Goal: Task Accomplishment & Management: Manage account settings

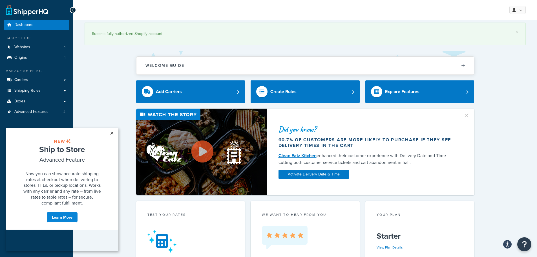
click at [112, 132] on link "×" at bounding box center [112, 133] width 10 height 10
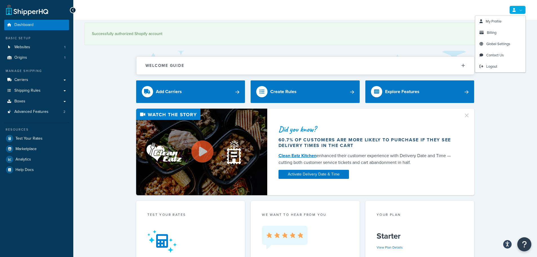
click at [520, 14] on link at bounding box center [518, 10] width 16 height 8
click at [502, 35] on link "Billing" at bounding box center [500, 32] width 50 height 11
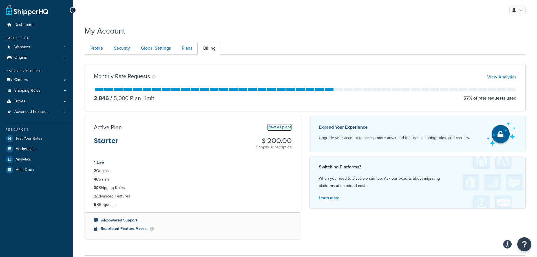
click at [279, 127] on link "View all plans" at bounding box center [279, 127] width 25 height 7
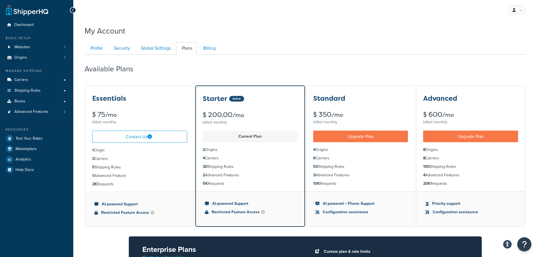
click at [115, 103] on div "Essentials $ 75 /mo billed monthly" at bounding box center [139, 106] width 109 height 40
click at [42, 79] on link "Carriers" at bounding box center [36, 80] width 65 height 10
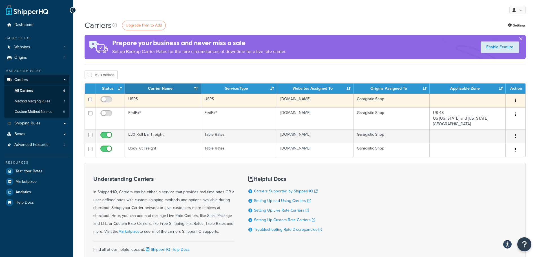
click at [91, 99] on input "checkbox" at bounding box center [90, 99] width 4 height 4
checkbox input "true"
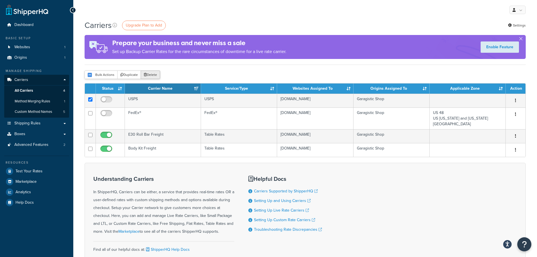
click at [156, 76] on button "Delete" at bounding box center [150, 74] width 19 height 8
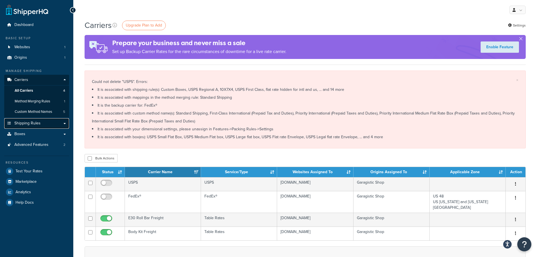
click at [46, 125] on link "Shipping Rules" at bounding box center [36, 123] width 65 height 10
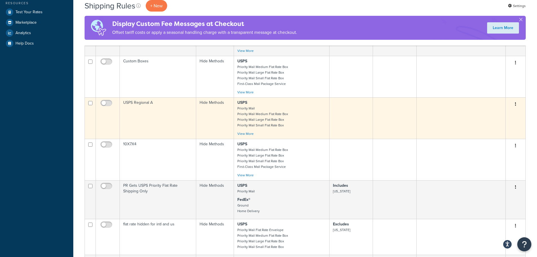
scroll to position [169, 0]
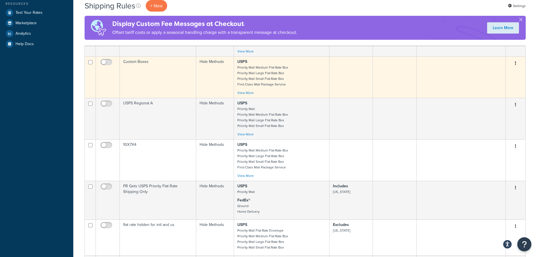
click at [90, 63] on input "checkbox" at bounding box center [90, 62] width 4 height 4
checkbox input "true"
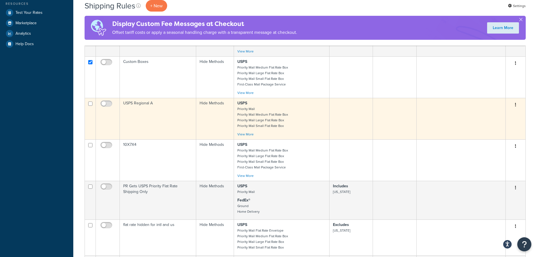
click at [90, 105] on input "checkbox" at bounding box center [90, 104] width 4 height 4
checkbox input "true"
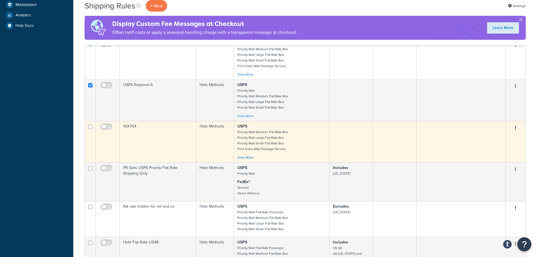
scroll to position [197, 0]
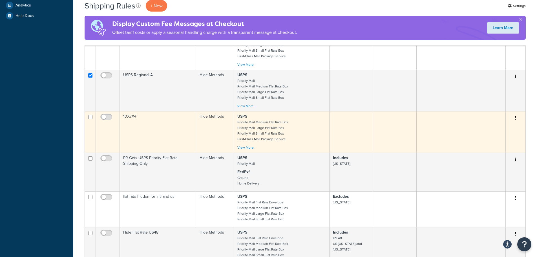
click at [90, 118] on input "checkbox" at bounding box center [90, 117] width 4 height 4
checkbox input "true"
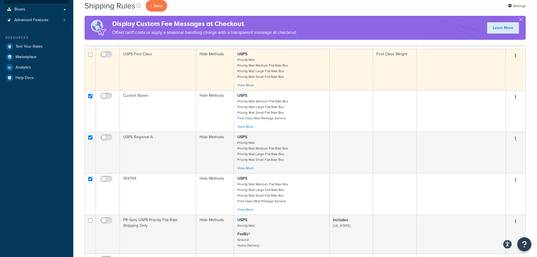
scroll to position [56, 0]
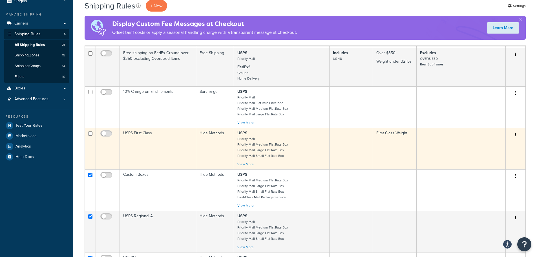
click at [92, 135] on input "checkbox" at bounding box center [90, 133] width 4 height 4
checkbox input "true"
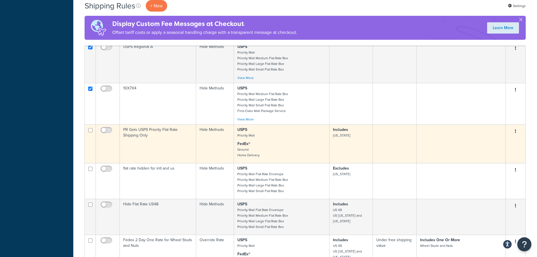
scroll to position [254, 0]
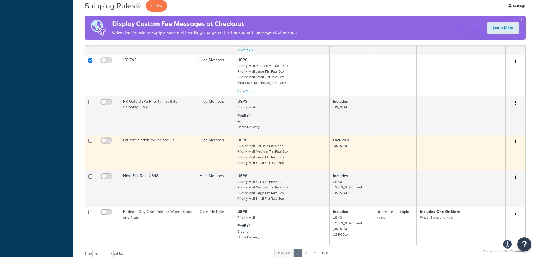
click at [90, 143] on input "checkbox" at bounding box center [90, 140] width 4 height 4
checkbox input "true"
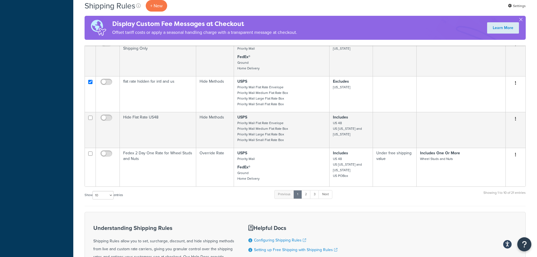
scroll to position [310, 0]
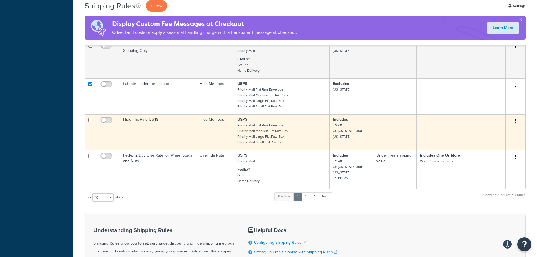
click at [89, 122] on input "checkbox" at bounding box center [90, 120] width 4 height 4
checkbox input "true"
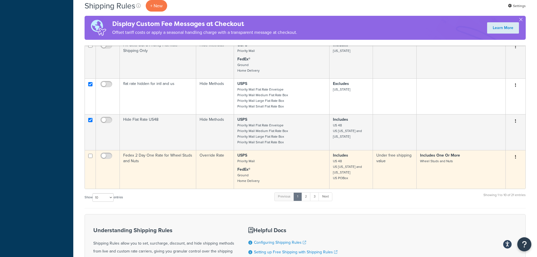
click at [92, 158] on input "checkbox" at bounding box center [90, 156] width 4 height 4
checkbox input "true"
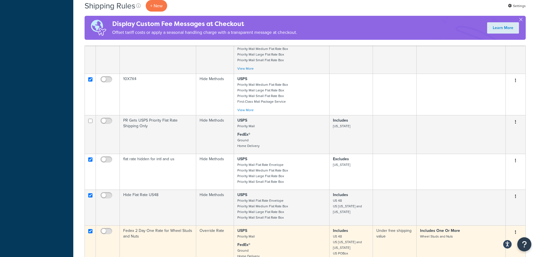
scroll to position [226, 0]
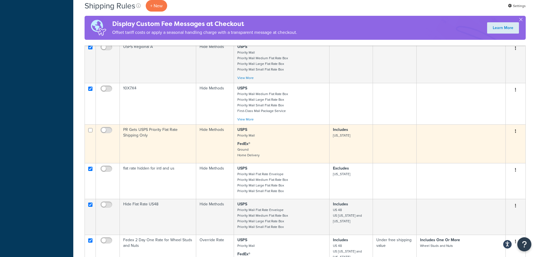
click at [91, 132] on input "checkbox" at bounding box center [90, 130] width 4 height 4
checkbox input "true"
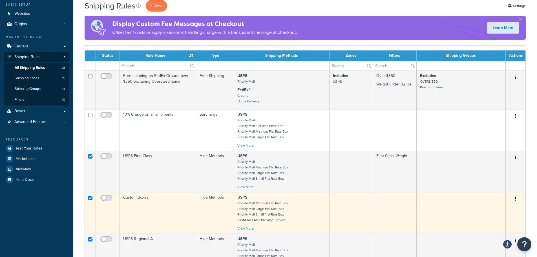
scroll to position [28, 0]
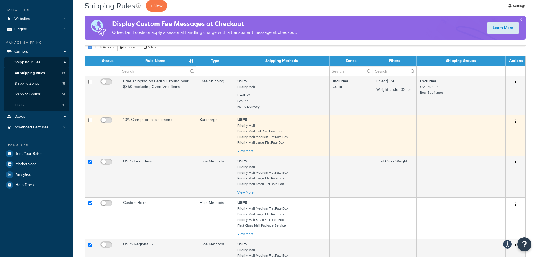
click at [91, 121] on input "checkbox" at bounding box center [90, 120] width 4 height 4
checkbox input "true"
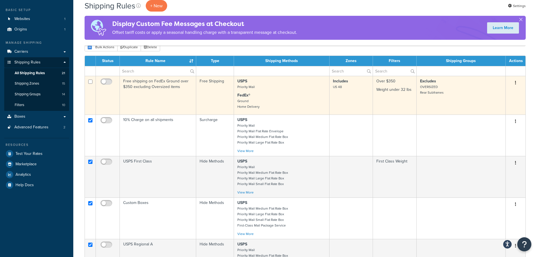
click at [90, 82] on input "checkbox" at bounding box center [90, 82] width 4 height 4
checkbox input "true"
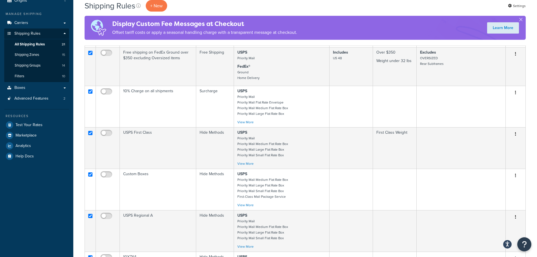
scroll to position [0, 0]
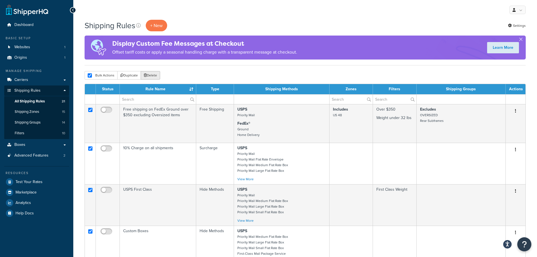
drag, startPoint x: 156, startPoint y: 76, endPoint x: 289, endPoint y: 20, distance: 144.3
click at [156, 76] on button "Delete" at bounding box center [150, 75] width 19 height 8
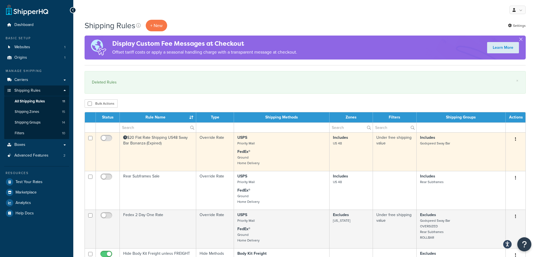
click at [90, 138] on input "checkbox" at bounding box center [90, 138] width 4 height 4
checkbox input "true"
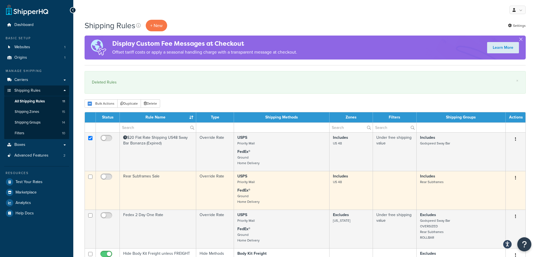
click at [90, 177] on input "checkbox" at bounding box center [90, 177] width 4 height 4
checkbox input "true"
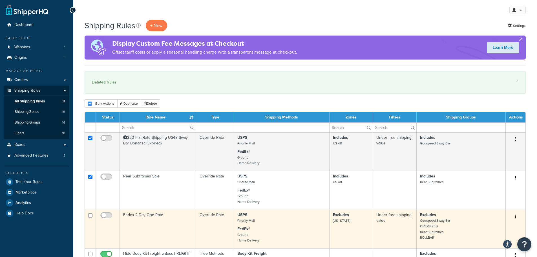
click at [91, 217] on input "checkbox" at bounding box center [90, 215] width 4 height 4
checkbox input "true"
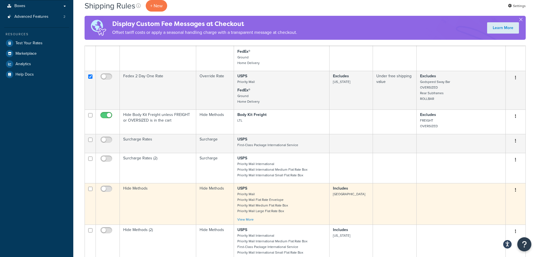
scroll to position [141, 0]
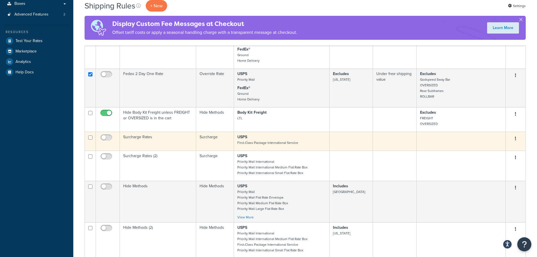
click at [89, 140] on input "checkbox" at bounding box center [90, 137] width 4 height 4
checkbox input "true"
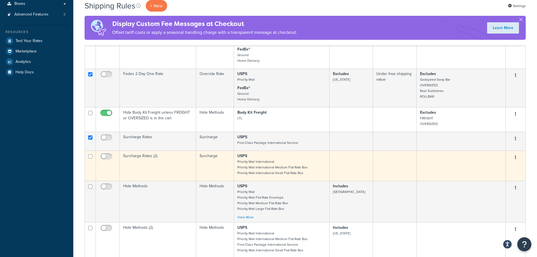
click at [90, 158] on input "checkbox" at bounding box center [90, 156] width 4 height 4
checkbox input "true"
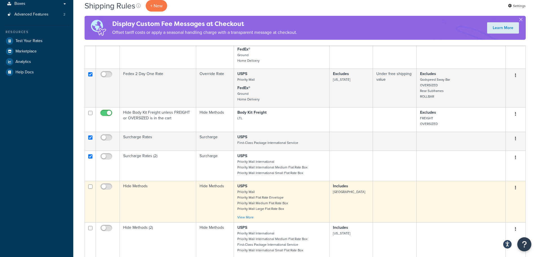
click at [91, 189] on input "checkbox" at bounding box center [90, 186] width 4 height 4
checkbox input "true"
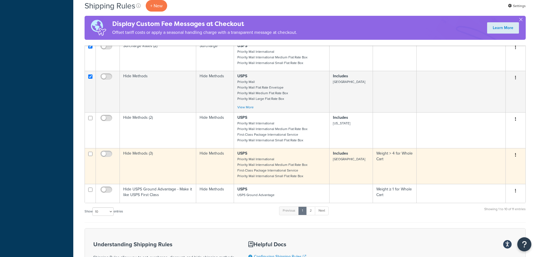
scroll to position [254, 0]
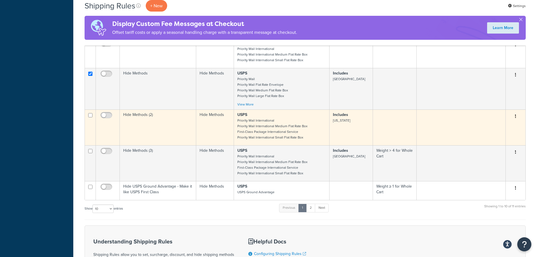
click at [92, 117] on input "checkbox" at bounding box center [90, 115] width 4 height 4
checkbox input "true"
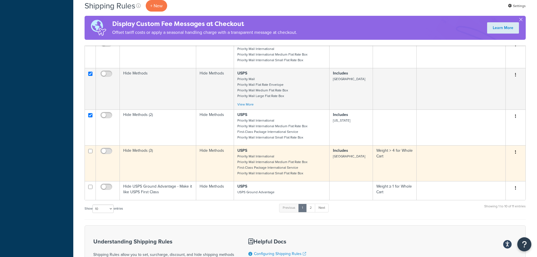
click at [90, 153] on input "checkbox" at bounding box center [90, 151] width 4 height 4
checkbox input "true"
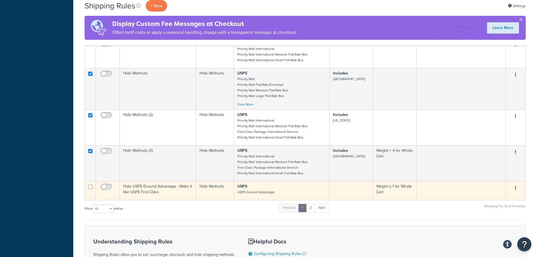
click at [90, 189] on input "checkbox" at bounding box center [90, 187] width 4 height 4
checkbox input "true"
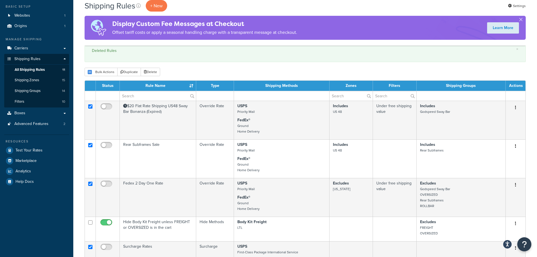
scroll to position [0, 0]
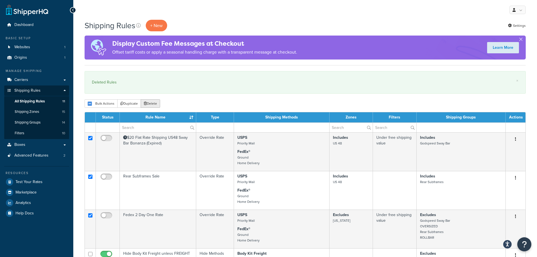
drag, startPoint x: 150, startPoint y: 105, endPoint x: 299, endPoint y: 23, distance: 170.3
click at [150, 105] on button "Delete" at bounding box center [150, 103] width 19 height 8
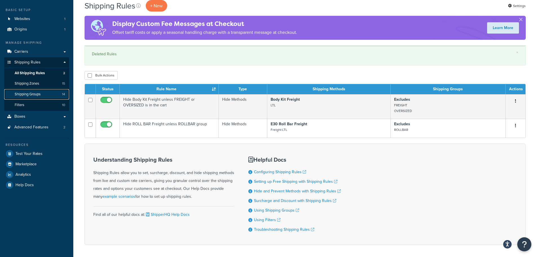
click at [38, 92] on span "Shipping Groups" at bounding box center [28, 94] width 26 height 5
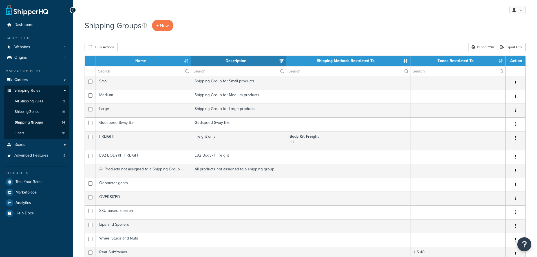
select select "15"
click at [59, 130] on link "Filters 10" at bounding box center [36, 133] width 65 height 10
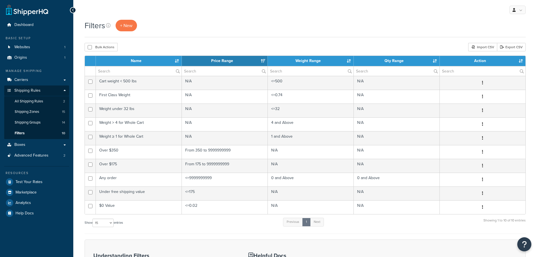
select select "15"
click at [63, 142] on link "Boxes" at bounding box center [36, 145] width 65 height 10
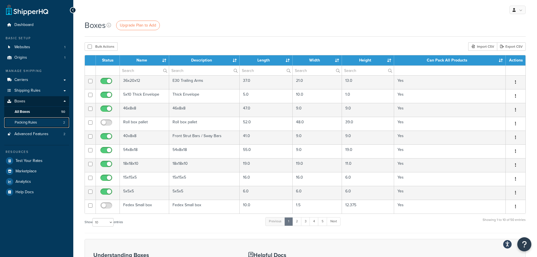
click at [42, 120] on link "Packing Rules 2" at bounding box center [36, 122] width 65 height 10
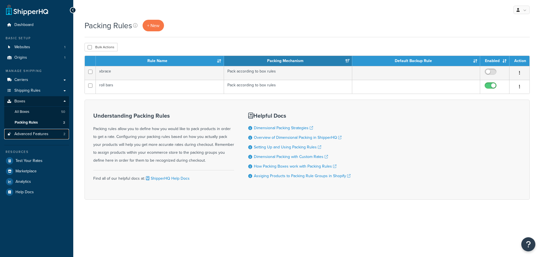
click at [50, 131] on link "Advanced Features 2" at bounding box center [36, 134] width 65 height 10
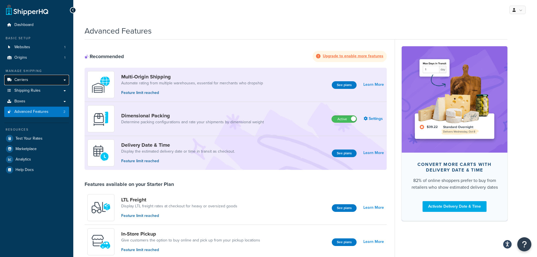
click at [45, 81] on link "Carriers" at bounding box center [36, 80] width 65 height 10
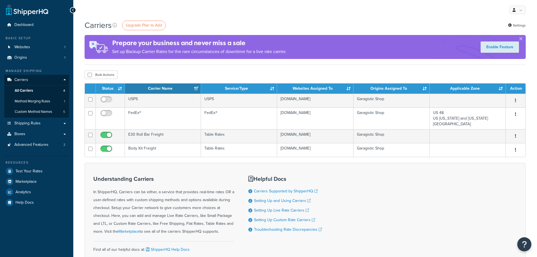
click at [56, 104] on link "Method Merging Rules 1" at bounding box center [36, 101] width 65 height 10
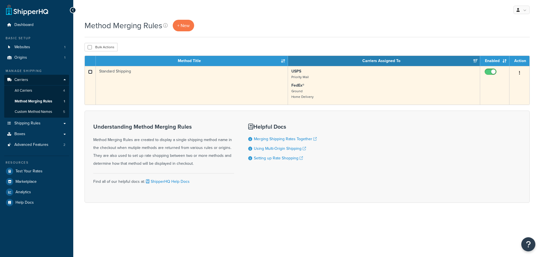
click at [91, 72] on input "checkbox" at bounding box center [90, 72] width 4 height 4
checkbox input "true"
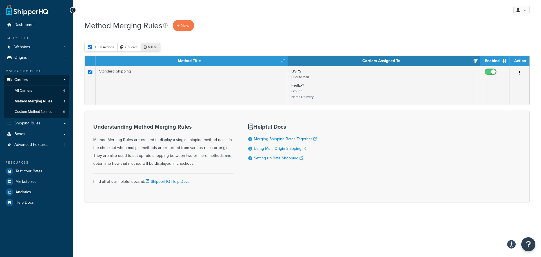
click at [153, 47] on button "Delete" at bounding box center [150, 47] width 19 height 8
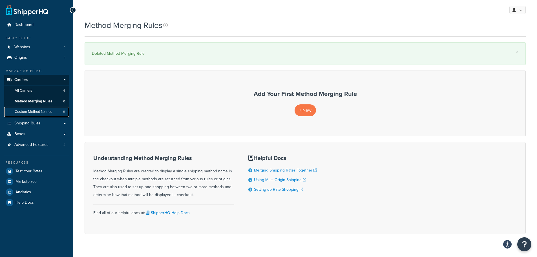
click at [44, 114] on span "Custom Method Names" at bounding box center [34, 111] width 38 height 5
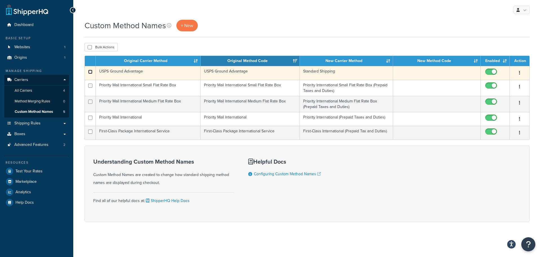
click at [91, 73] on input "checkbox" at bounding box center [90, 72] width 4 height 4
checkbox input "true"
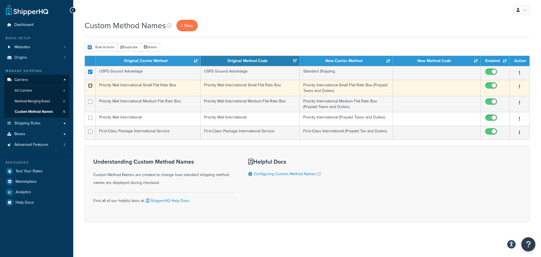
click at [90, 85] on input "checkbox" at bounding box center [90, 85] width 4 height 4
checkbox input "true"
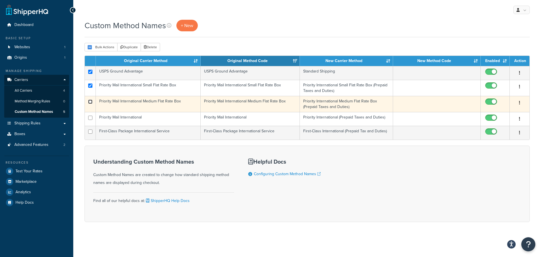
click at [90, 74] on input "checkbox" at bounding box center [90, 72] width 4 height 4
checkbox input "true"
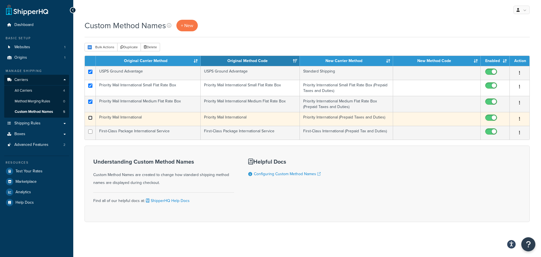
click at [91, 88] on input "checkbox" at bounding box center [90, 85] width 4 height 4
checkbox input "true"
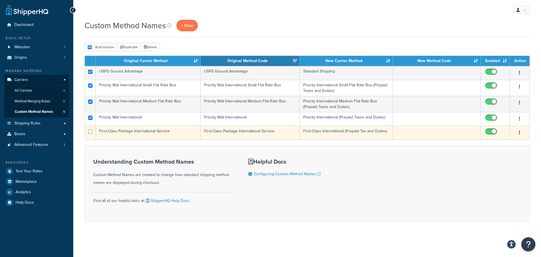
click at [89, 135] on td at bounding box center [90, 133] width 11 height 14
checkbox input "true"
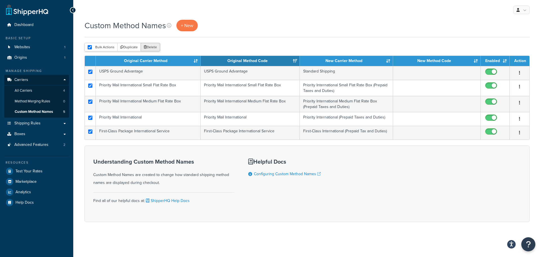
click at [155, 48] on button "Delete" at bounding box center [150, 47] width 19 height 8
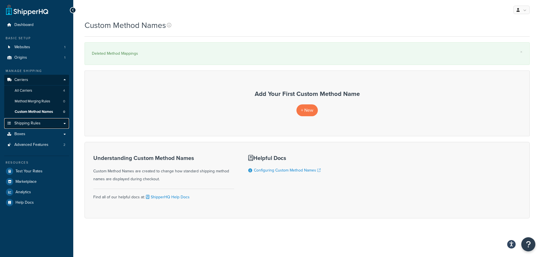
click at [64, 123] on link "Shipping Rules" at bounding box center [36, 123] width 65 height 10
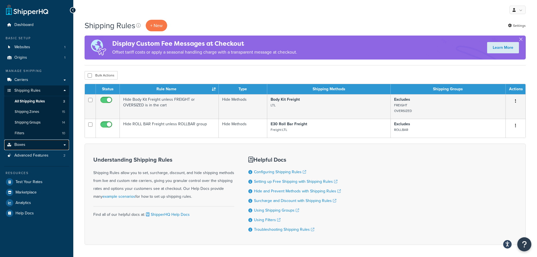
click at [39, 147] on link "Boxes" at bounding box center [36, 145] width 65 height 10
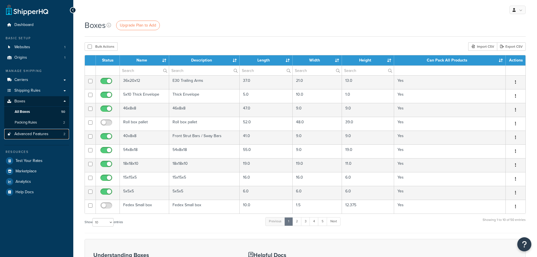
click at [59, 134] on link "Advanced Features 2" at bounding box center [36, 134] width 65 height 10
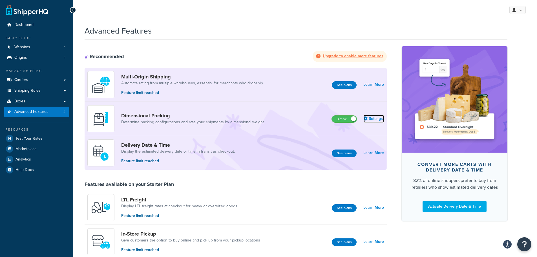
click at [383, 120] on link "Settings" at bounding box center [374, 119] width 20 height 8
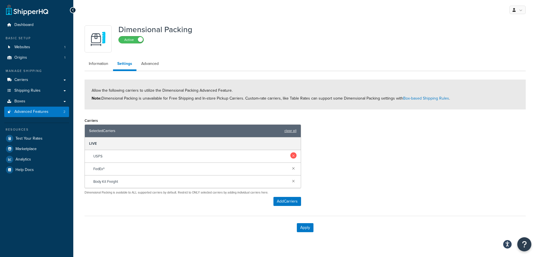
click at [295, 155] on link at bounding box center [293, 155] width 6 height 6
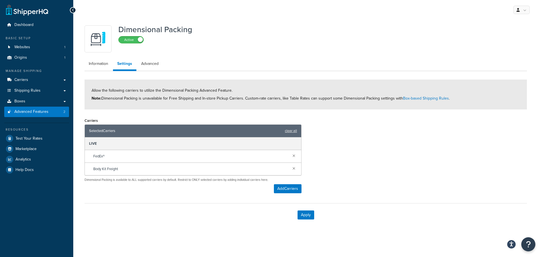
click at [295, 155] on link at bounding box center [294, 155] width 6 height 6
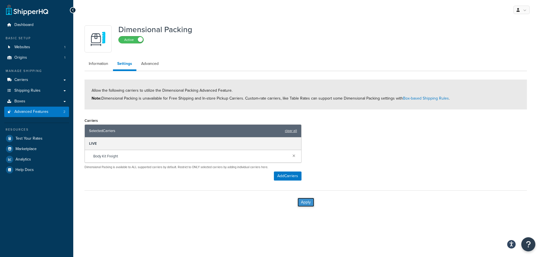
click at [309, 203] on button "Apply" at bounding box center [306, 202] width 17 height 9
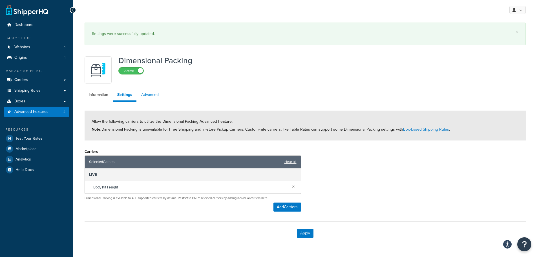
click at [154, 100] on link "Advanced" at bounding box center [150, 94] width 26 height 11
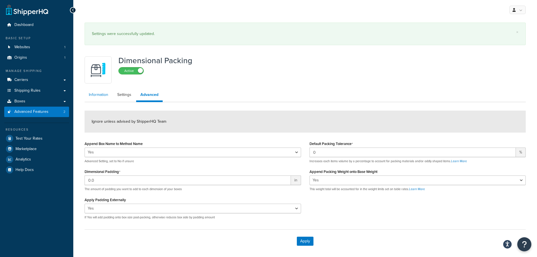
click at [109, 96] on link "Information" at bounding box center [99, 94] width 28 height 11
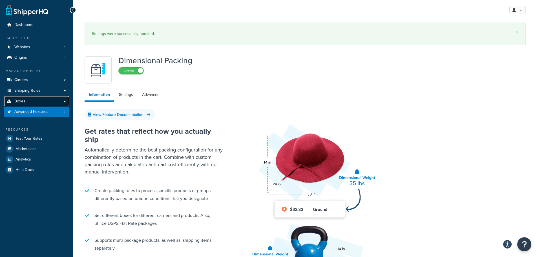
click at [42, 103] on link "Boxes" at bounding box center [36, 101] width 65 height 10
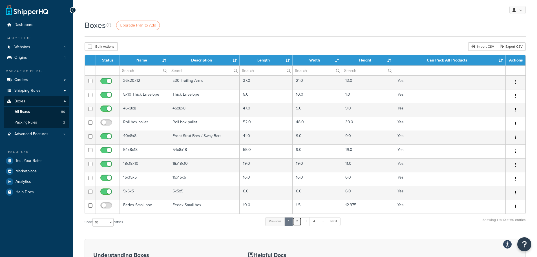
click at [299, 224] on link "2" at bounding box center [296, 221] width 9 height 8
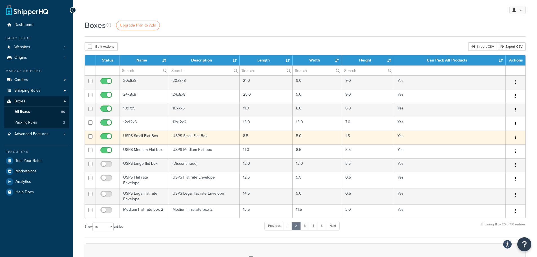
click at [91, 137] on input "checkbox" at bounding box center [90, 136] width 4 height 4
checkbox input "true"
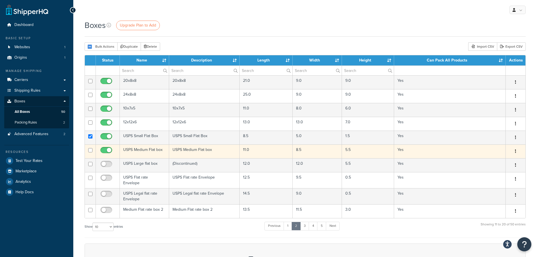
click at [89, 149] on input "checkbox" at bounding box center [90, 150] width 4 height 4
checkbox input "true"
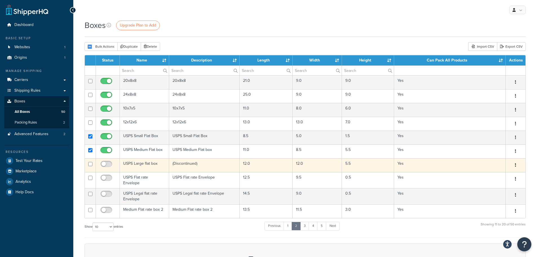
click at [91, 165] on input "checkbox" at bounding box center [90, 164] width 4 height 4
checkbox input "true"
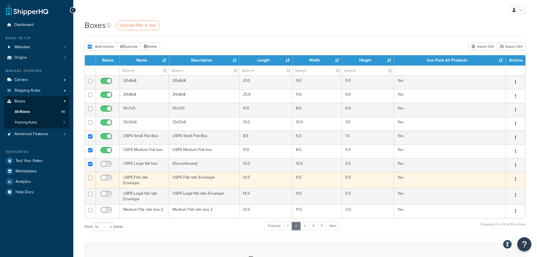
click at [88, 177] on td at bounding box center [90, 180] width 11 height 16
checkbox input "true"
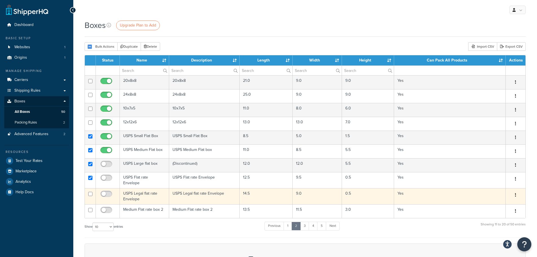
click at [92, 192] on input "checkbox" at bounding box center [90, 194] width 4 height 4
checkbox input "true"
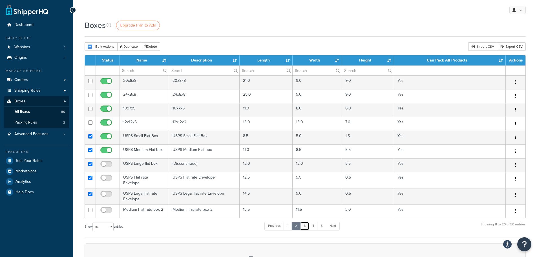
click at [306, 224] on link "3" at bounding box center [304, 226] width 9 height 8
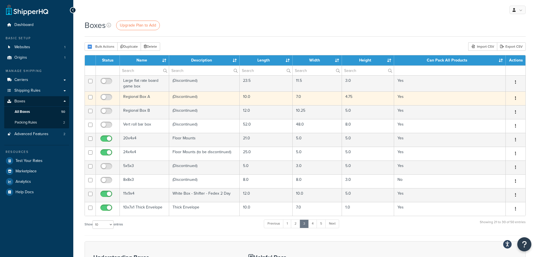
click at [89, 95] on td at bounding box center [90, 98] width 11 height 14
checkbox input "true"
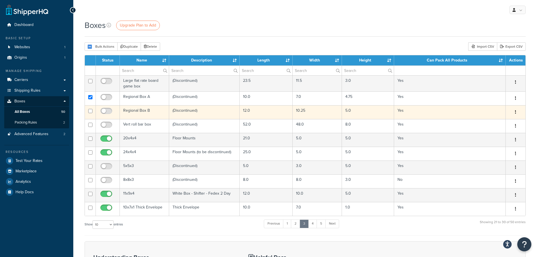
click at [90, 112] on input "checkbox" at bounding box center [90, 111] width 4 height 4
checkbox input "true"
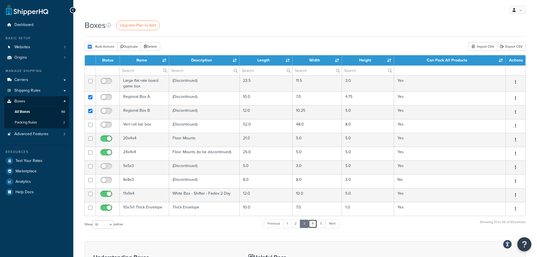
click at [314, 226] on link "4" at bounding box center [312, 223] width 9 height 8
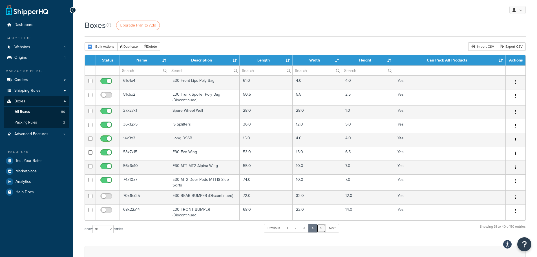
click at [322, 227] on link "5" at bounding box center [321, 228] width 9 height 8
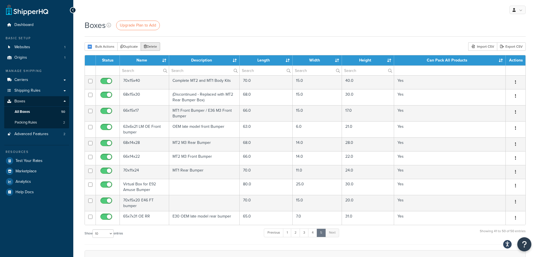
drag, startPoint x: 154, startPoint y: 46, endPoint x: 293, endPoint y: 18, distance: 141.7
click at [154, 46] on button "Delete" at bounding box center [150, 46] width 19 height 8
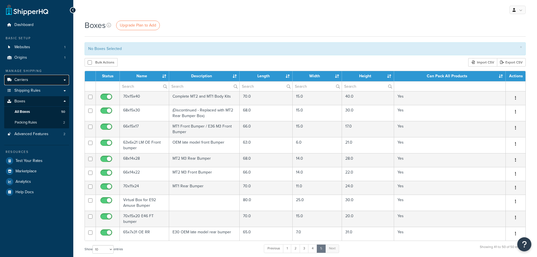
click at [53, 81] on link "Carriers" at bounding box center [36, 80] width 65 height 10
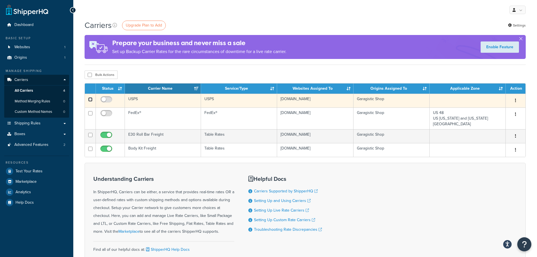
click at [92, 100] on input "checkbox" at bounding box center [90, 99] width 4 height 4
checkbox input "true"
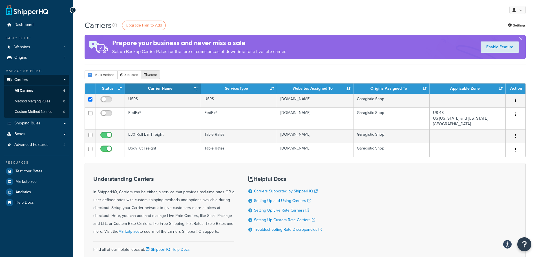
drag, startPoint x: 153, startPoint y: 76, endPoint x: 294, endPoint y: 19, distance: 152.2
click at [154, 76] on button "Delete" at bounding box center [150, 74] width 19 height 8
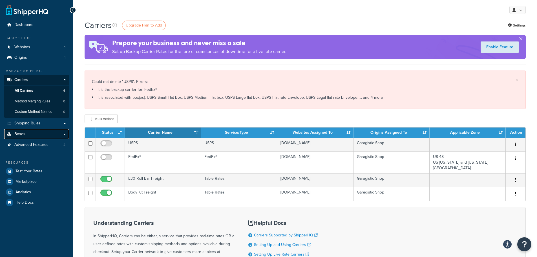
click at [42, 132] on link "Boxes" at bounding box center [36, 134] width 65 height 10
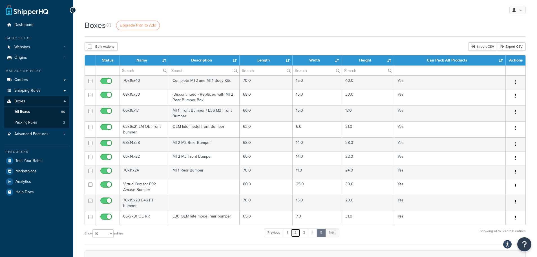
click at [294, 233] on link "2" at bounding box center [295, 232] width 9 height 8
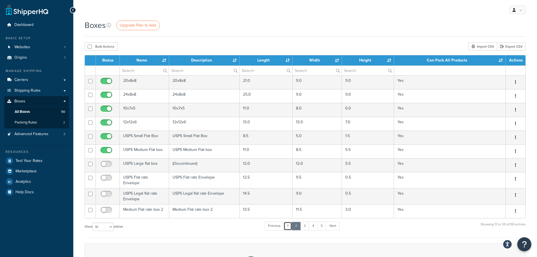
click at [290, 227] on link "1" at bounding box center [288, 226] width 8 height 8
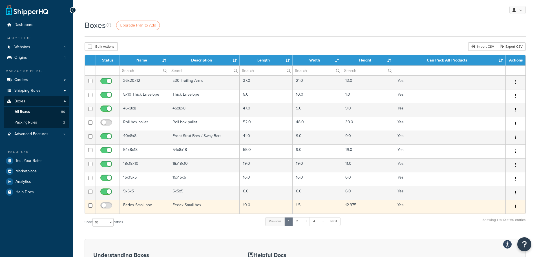
click at [92, 205] on input "checkbox" at bounding box center [90, 205] width 4 height 4
checkbox input "true"
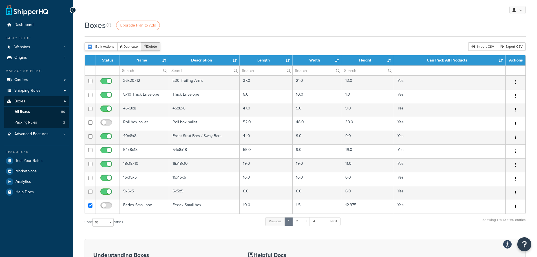
click at [154, 48] on button "Delete" at bounding box center [150, 46] width 19 height 8
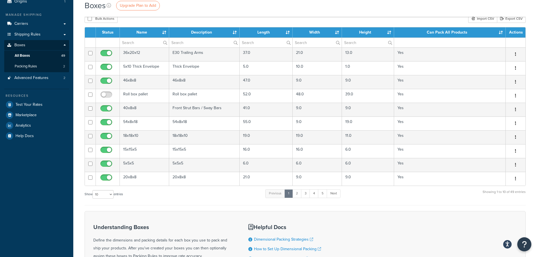
scroll to position [56, 0]
click at [297, 195] on link "2" at bounding box center [296, 193] width 9 height 8
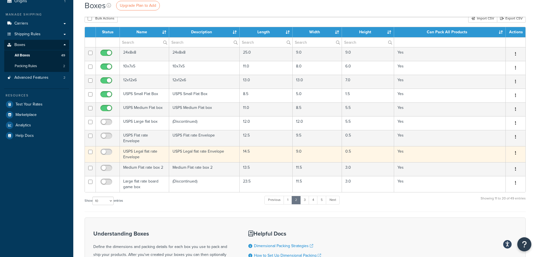
click at [89, 150] on input "checkbox" at bounding box center [90, 152] width 4 height 4
checkbox input "true"
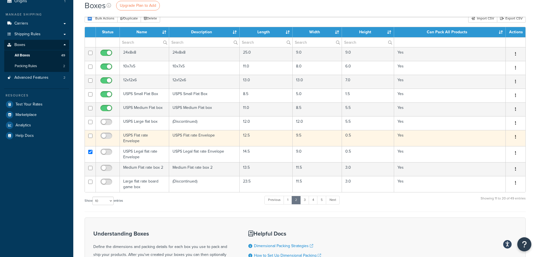
click at [92, 137] on input "checkbox" at bounding box center [90, 136] width 4 height 4
checkbox input "true"
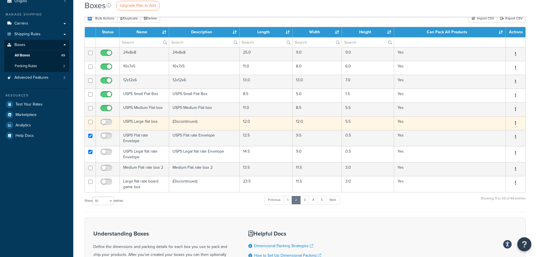
click at [92, 123] on td at bounding box center [90, 123] width 11 height 14
checkbox input "true"
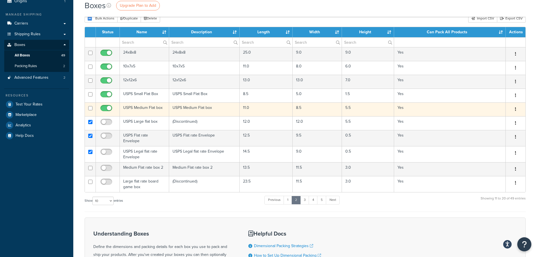
click at [91, 109] on input "checkbox" at bounding box center [90, 108] width 4 height 4
checkbox input "true"
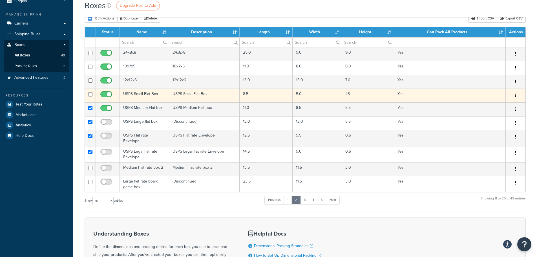
click at [110, 93] on input "checkbox" at bounding box center [107, 95] width 16 height 7
checkbox input "false"
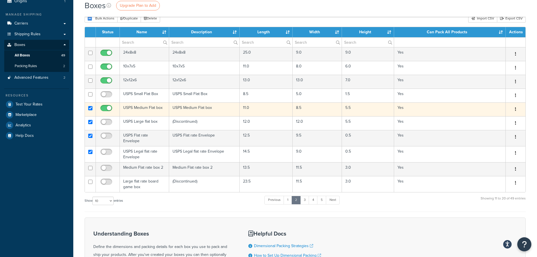
click at [108, 106] on input "checkbox" at bounding box center [107, 109] width 16 height 7
checkbox input "false"
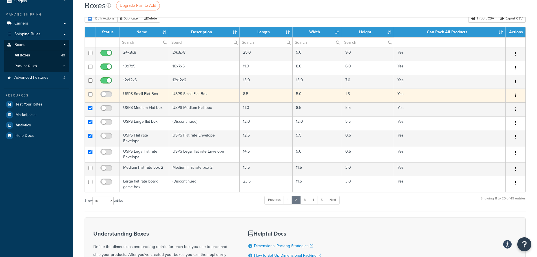
click at [91, 96] on input "checkbox" at bounding box center [90, 94] width 4 height 4
checkbox input "true"
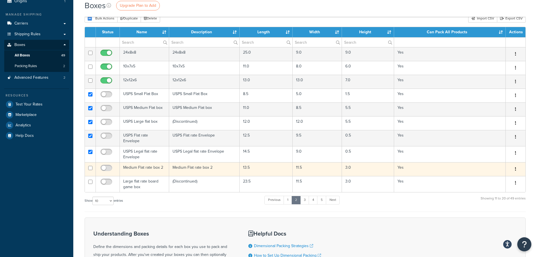
click at [91, 167] on input "checkbox" at bounding box center [90, 168] width 4 height 4
checkbox input "true"
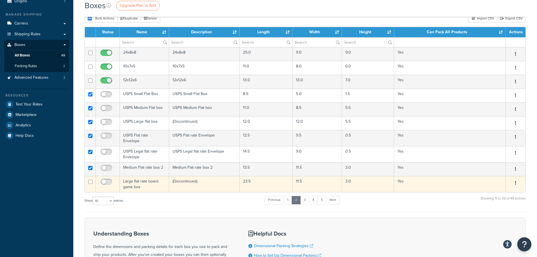
click at [89, 180] on input "checkbox" at bounding box center [90, 182] width 4 height 4
checkbox input "true"
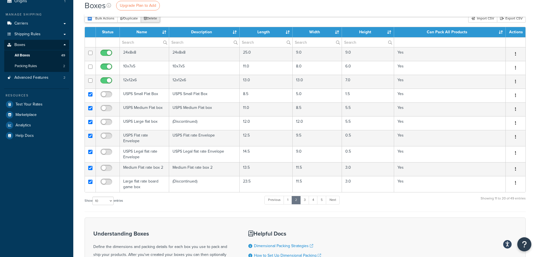
click at [156, 20] on button "Delete" at bounding box center [150, 18] width 19 height 8
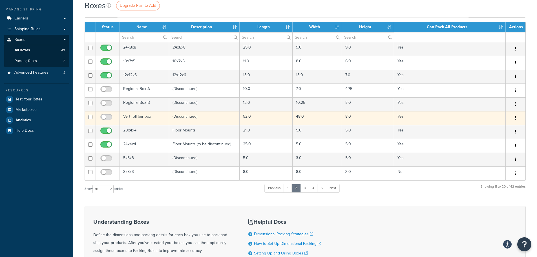
scroll to position [85, 0]
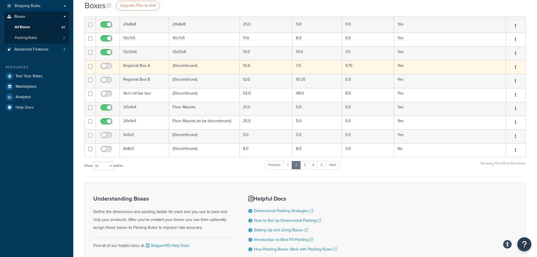
click at [92, 67] on input "checkbox" at bounding box center [90, 66] width 4 height 4
checkbox input "true"
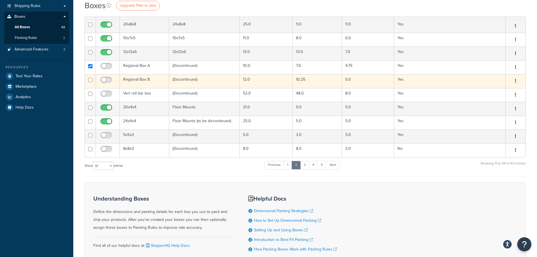
click at [92, 81] on input "checkbox" at bounding box center [90, 80] width 4 height 4
checkbox input "true"
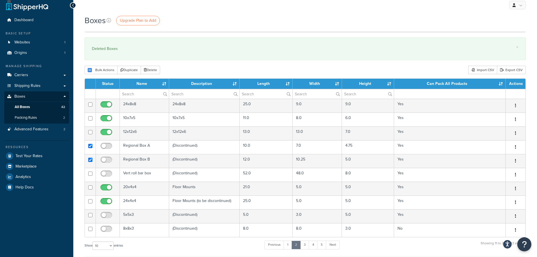
scroll to position [0, 0]
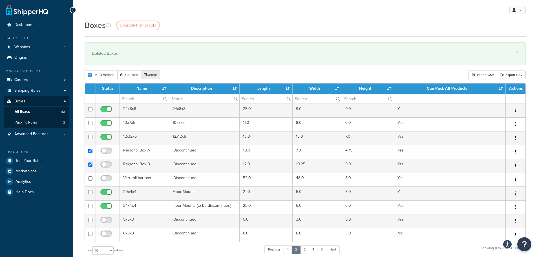
drag, startPoint x: 153, startPoint y: 76, endPoint x: 296, endPoint y: 21, distance: 152.9
click at [154, 76] on button "Delete" at bounding box center [150, 74] width 19 height 8
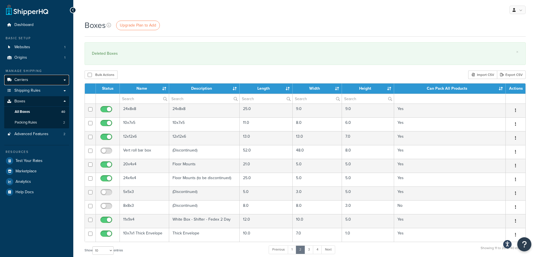
click at [59, 80] on link "Carriers" at bounding box center [36, 80] width 65 height 10
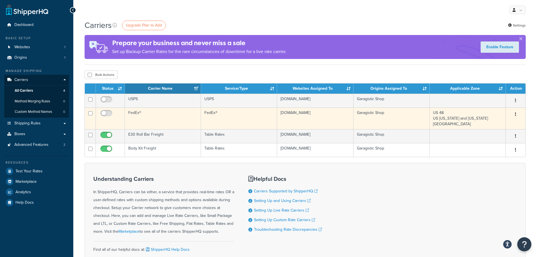
click at [155, 112] on td "FedEx®" at bounding box center [163, 118] width 76 height 22
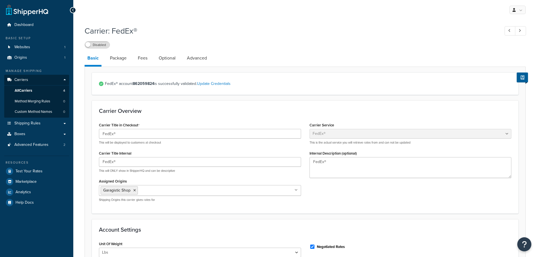
select select "fedEx"
select select "REGULAR_PICKUP"
select select "YOUR_PACKAGING"
click at [173, 60] on link "Optional" at bounding box center [167, 58] width 23 height 14
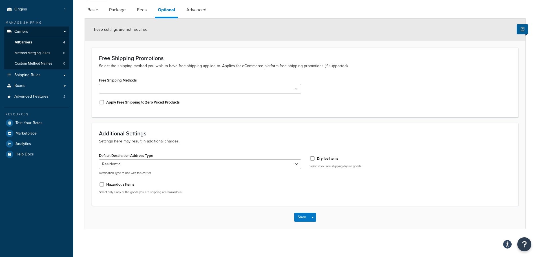
scroll to position [49, 0]
click at [201, 10] on link "Advanced" at bounding box center [197, 10] width 26 height 14
select select "false"
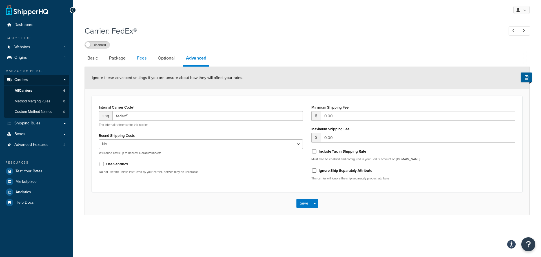
click at [144, 61] on link "Fees" at bounding box center [141, 58] width 15 height 14
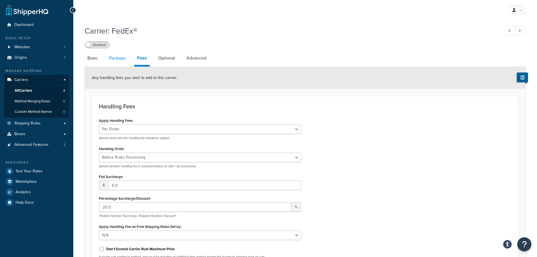
click at [115, 60] on link "Package" at bounding box center [117, 58] width 22 height 14
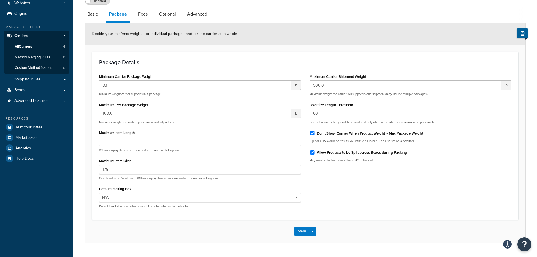
scroll to position [31, 0]
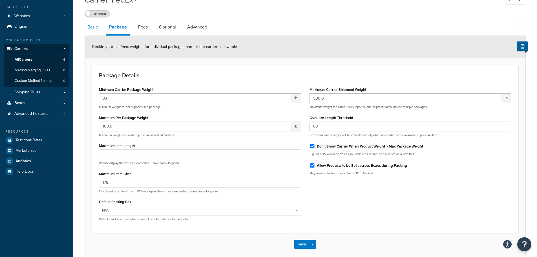
click at [98, 31] on link "Basic" at bounding box center [93, 27] width 16 height 14
select select "fedEx"
select select "REGULAR_PICKUP"
select select "YOUR_PACKAGING"
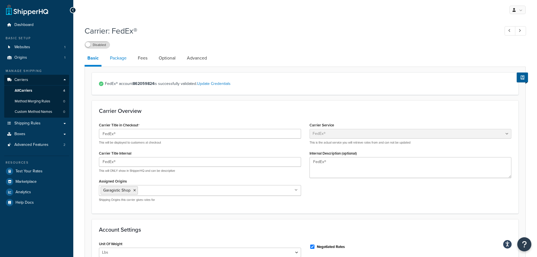
click at [121, 61] on link "Package" at bounding box center [118, 58] width 22 height 14
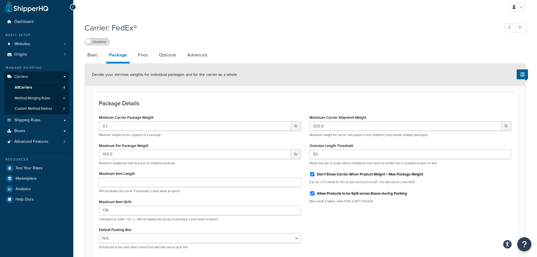
scroll to position [3, 0]
click at [141, 56] on link "Fees" at bounding box center [142, 56] width 15 height 14
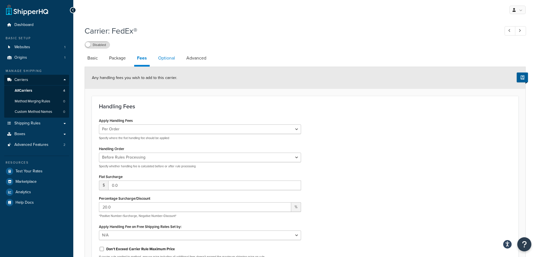
click at [171, 54] on link "Optional" at bounding box center [166, 58] width 23 height 14
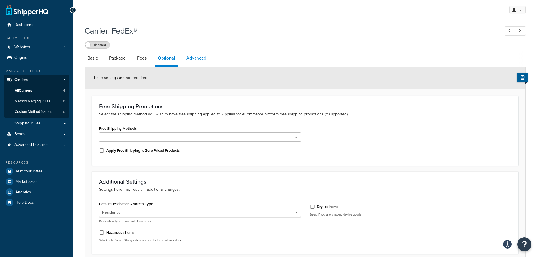
click at [196, 62] on link "Advanced" at bounding box center [197, 58] width 26 height 14
select select "false"
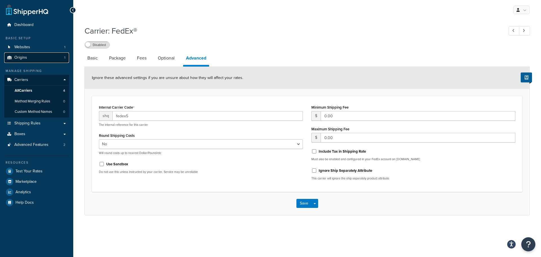
click at [48, 56] on link "Origins 1" at bounding box center [36, 57] width 65 height 10
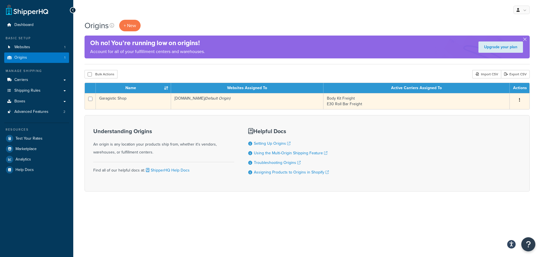
click at [130, 104] on td "Garagistic Shop" at bounding box center [133, 101] width 75 height 16
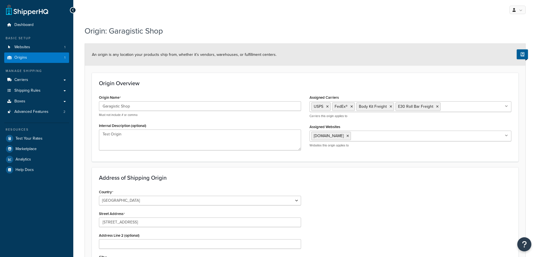
select select "5"
click at [39, 52] on link "Websites 1" at bounding box center [36, 47] width 65 height 10
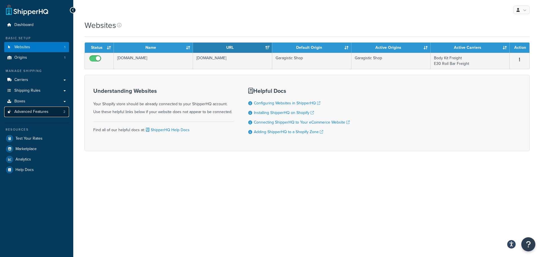
click at [56, 110] on link "Advanced Features 2" at bounding box center [36, 112] width 65 height 10
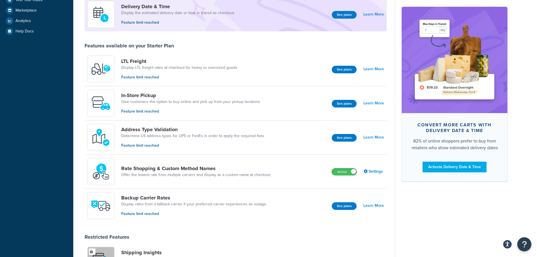
scroll to position [141, 0]
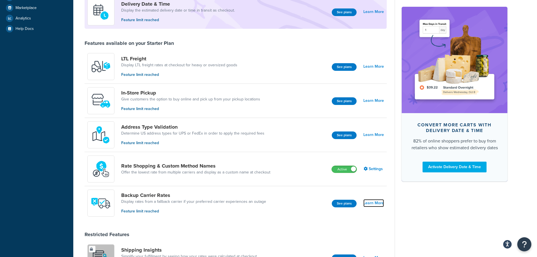
click at [374, 204] on link "Learn More" at bounding box center [373, 203] width 21 height 8
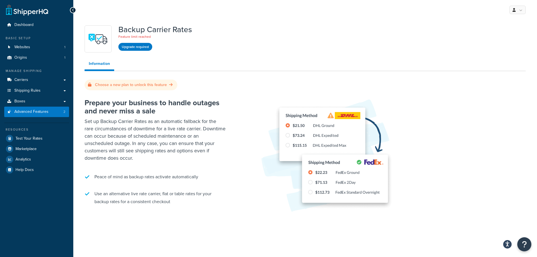
click at [73, 10] on icon at bounding box center [73, 10] width 3 height 4
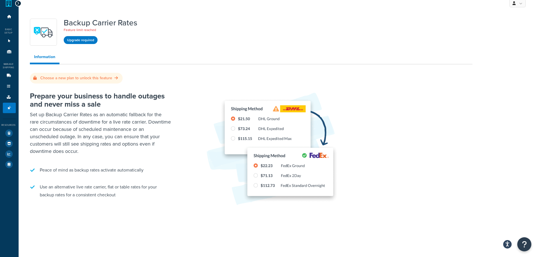
scroll to position [9, 0]
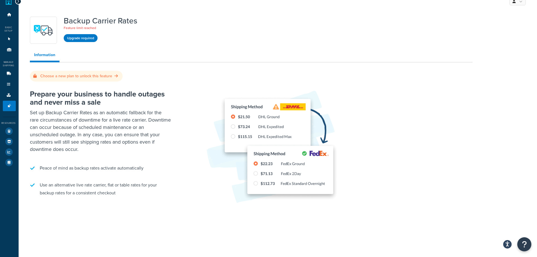
click at [17, 3] on icon at bounding box center [18, 1] width 3 height 4
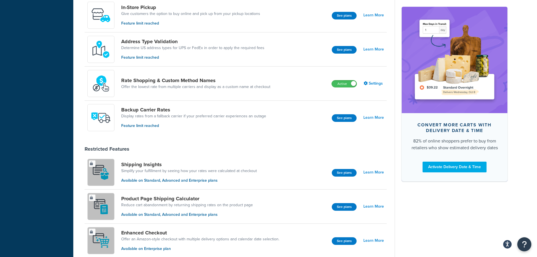
scroll to position [226, 0]
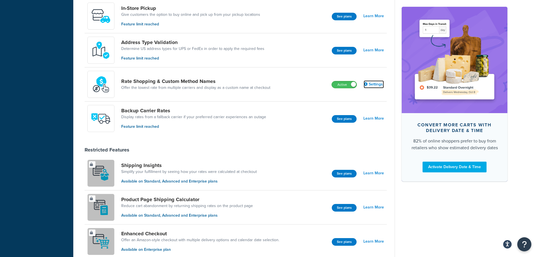
click at [371, 85] on link "Settings" at bounding box center [374, 84] width 20 height 8
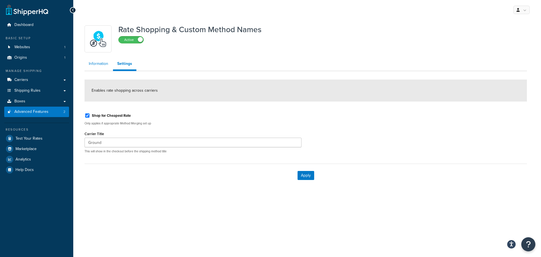
click at [97, 64] on link "Information" at bounding box center [99, 63] width 28 height 11
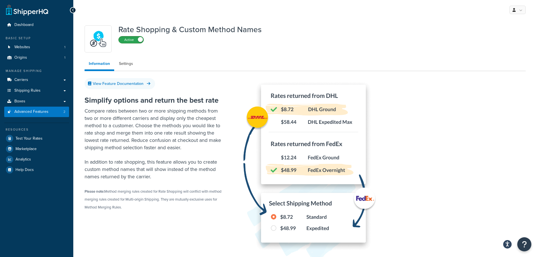
click at [138, 40] on label "Active" at bounding box center [131, 39] width 25 height 7
click at [73, 8] on icon at bounding box center [73, 10] width 3 height 4
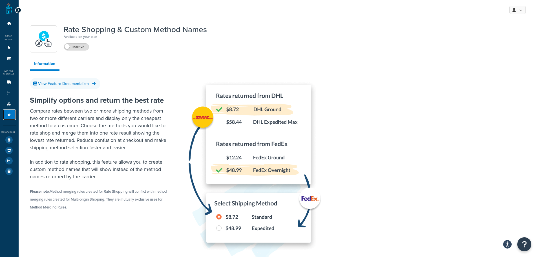
click at [14, 116] on link "Advanced Features 1" at bounding box center [9, 114] width 13 height 10
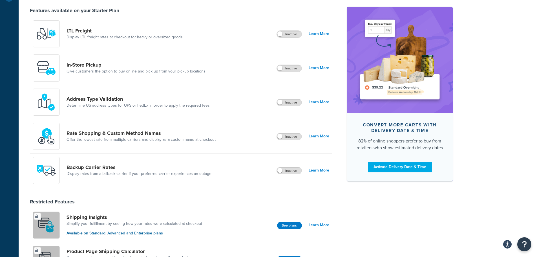
scroll to position [169, 0]
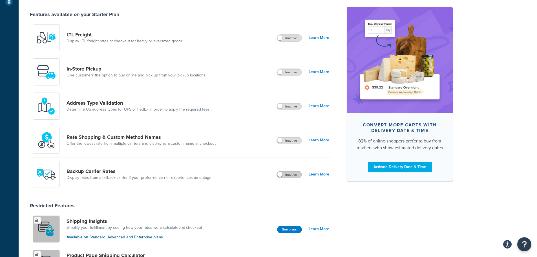
click at [294, 175] on label "Inactive" at bounding box center [289, 174] width 25 height 7
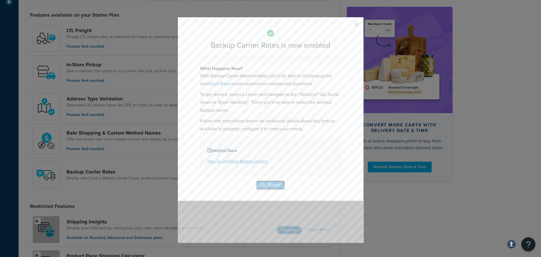
click at [278, 186] on button "Ok, Thanks!" at bounding box center [271, 184] width 28 height 9
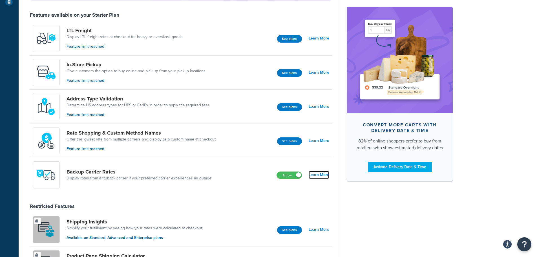
click at [316, 177] on link "Learn More" at bounding box center [319, 175] width 21 height 8
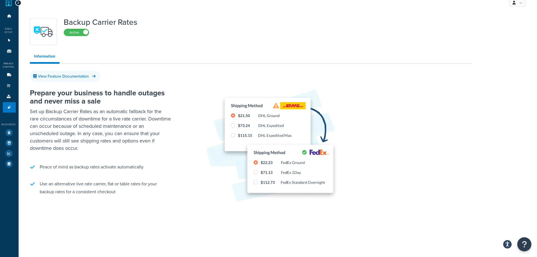
scroll to position [14, 0]
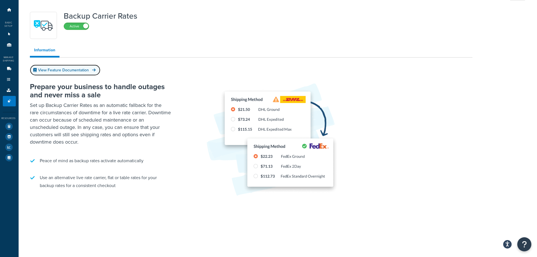
click at [75, 70] on link "View Feature Documentation" at bounding box center [65, 70] width 70 height 11
click at [10, 69] on icon at bounding box center [9, 68] width 6 height 3
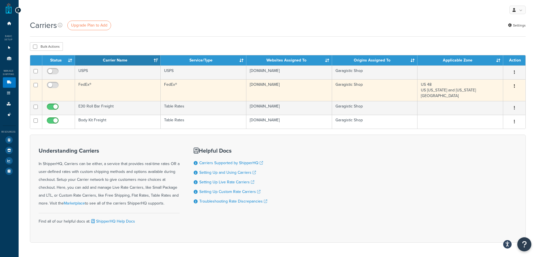
click at [78, 96] on tr "FedEx® FedEx® [DOMAIN_NAME] Garagistic Shop US 48 US [US_STATE] and [US_STATE] …" at bounding box center [277, 90] width 495 height 22
click at [83, 94] on td "FedEx®" at bounding box center [118, 90] width 86 height 22
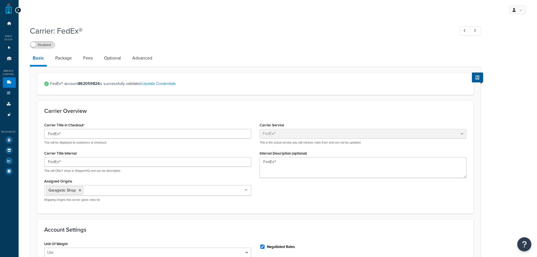
select select "fedEx"
select select "REGULAR_PICKUP"
select select "YOUR_PACKAGING"
click at [118, 63] on link "Optional" at bounding box center [112, 58] width 23 height 14
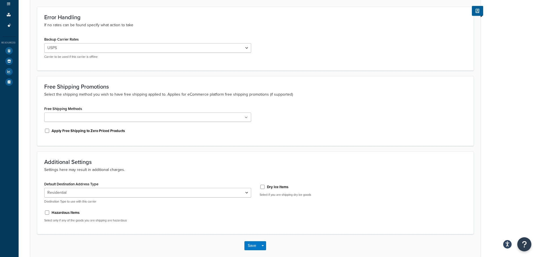
scroll to position [56, 0]
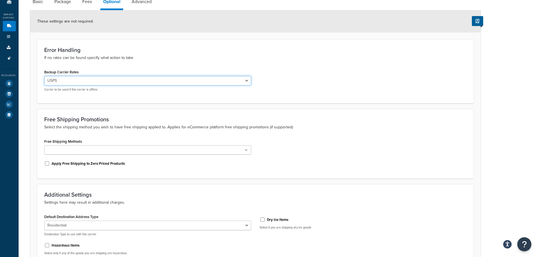
click at [167, 81] on select "None USPS Body Kit Freight E30 Roll Bar Freight" at bounding box center [147, 81] width 207 height 10
drag, startPoint x: 241, startPoint y: 87, endPoint x: 222, endPoint y: 87, distance: 19.7
click at [241, 87] on div "None USPS Body Kit Freight E30 Roll Bar Freight Carrier to be used if this carr…" at bounding box center [147, 84] width 207 height 16
click at [222, 87] on div "None USPS Body Kit Freight E30 Roll Bar Freight Carrier to be used if this carr…" at bounding box center [147, 84] width 207 height 16
click at [246, 81] on select "None USPS Body Kit Freight E30 Roll Bar Freight" at bounding box center [147, 81] width 207 height 10
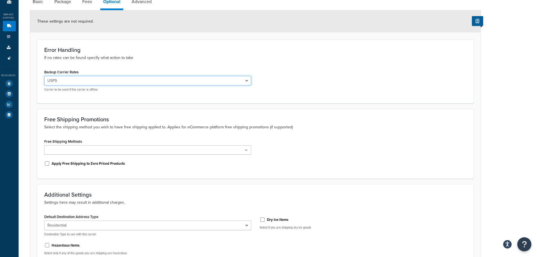
select select "0"
click at [44, 76] on select "None USPS Body Kit Freight E30 Roll Bar Freight" at bounding box center [147, 81] width 207 height 10
click at [314, 63] on div "Error Handling If no rates can be found specify what action to take Backup Carr…" at bounding box center [255, 70] width 437 height 63
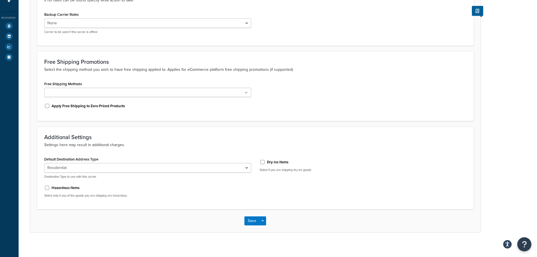
scroll to position [118, 0]
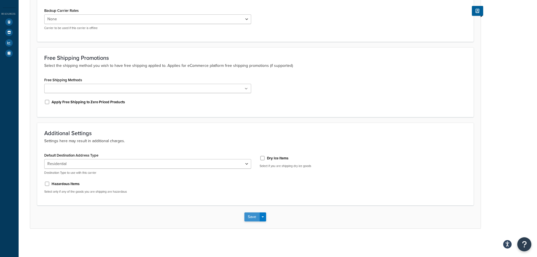
click at [253, 216] on button "Save" at bounding box center [251, 216] width 15 height 9
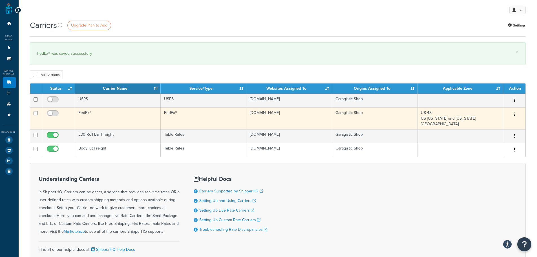
click at [111, 118] on td "FedEx®" at bounding box center [118, 118] width 86 height 22
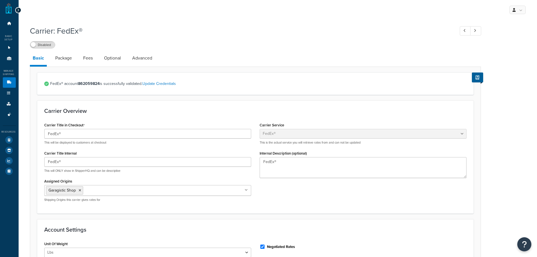
select select "fedEx"
select select "REGULAR_PICKUP"
select select "YOUR_PACKAGING"
click at [105, 62] on link "Optional" at bounding box center [112, 58] width 23 height 14
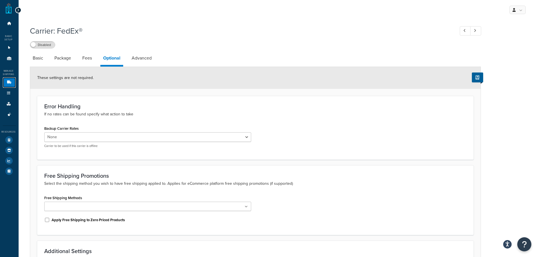
click at [10, 81] on icon at bounding box center [9, 82] width 6 height 3
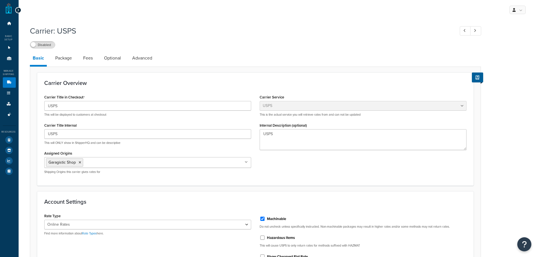
select select "usps"
select select "ONLINE"
click at [108, 58] on link "Optional" at bounding box center [112, 58] width 23 height 14
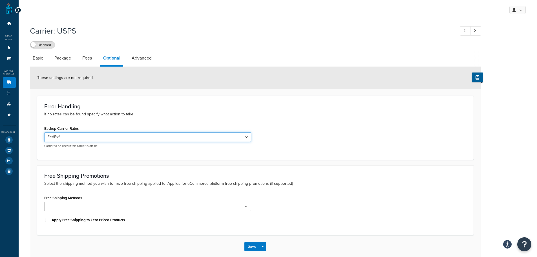
click at [95, 138] on select "None FedEx® Body Kit Freight E30 Roll Bar Freight" at bounding box center [147, 137] width 207 height 10
select select "0"
click at [44, 133] on select "None FedEx® Body Kit Freight E30 Roll Bar Freight" at bounding box center [147, 137] width 207 height 10
click at [157, 104] on h3 "Error Handling" at bounding box center [255, 106] width 422 height 6
click at [252, 248] on button "Save" at bounding box center [251, 246] width 15 height 9
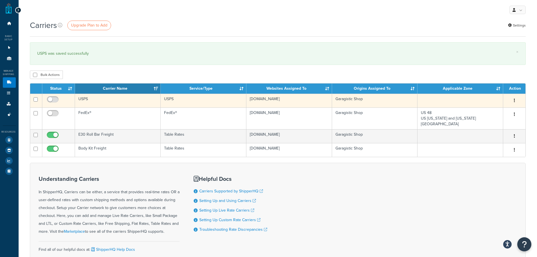
click at [37, 97] on td at bounding box center [36, 101] width 12 height 14
checkbox input "true"
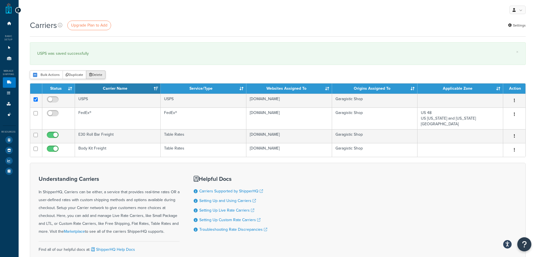
click at [102, 79] on button "Delete" at bounding box center [95, 74] width 19 height 8
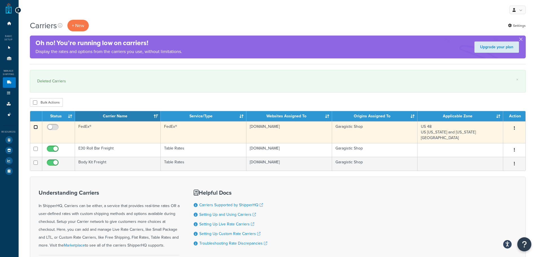
click at [35, 128] on input "checkbox" at bounding box center [36, 127] width 4 height 4
checkbox input "true"
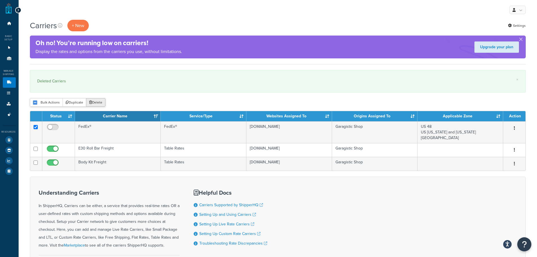
click at [97, 101] on button "Delete" at bounding box center [95, 102] width 19 height 8
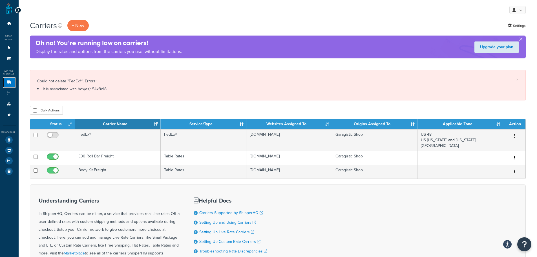
click at [6, 85] on link "Carriers 3" at bounding box center [9, 82] width 13 height 10
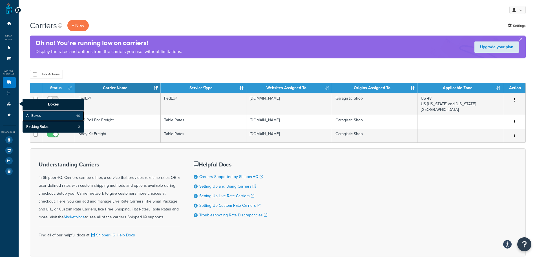
click at [48, 114] on link "All Boxes 40" at bounding box center [53, 116] width 61 height 11
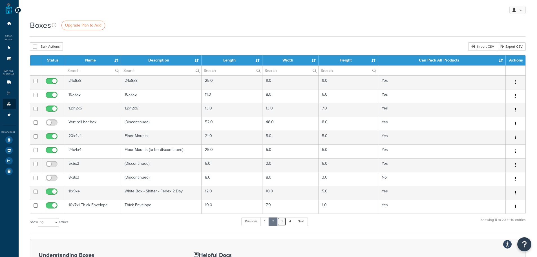
click at [282, 221] on link "3" at bounding box center [281, 221] width 9 height 8
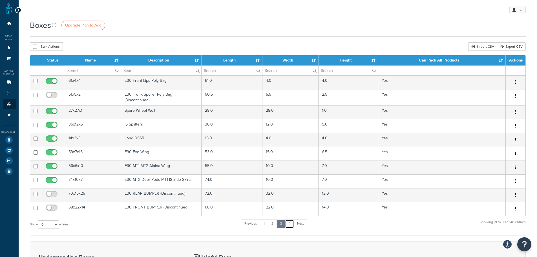
click at [291, 222] on link "4" at bounding box center [289, 223] width 9 height 8
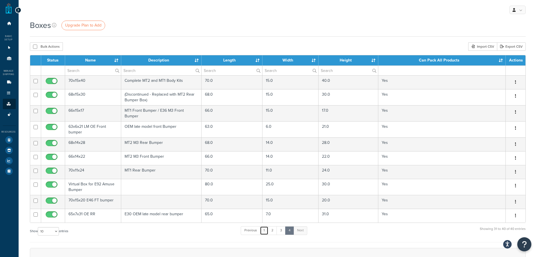
click at [266, 229] on link "1" at bounding box center [264, 230] width 8 height 8
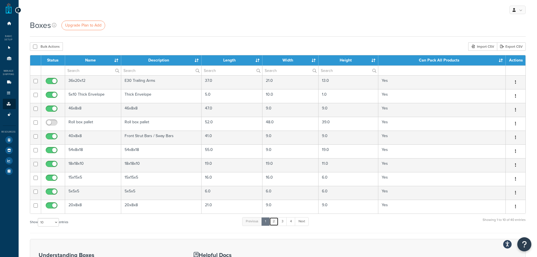
click at [276, 223] on link "2" at bounding box center [273, 221] width 9 height 8
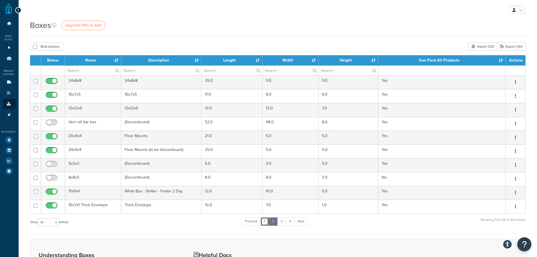
click at [266, 223] on link "1" at bounding box center [265, 221] width 8 height 8
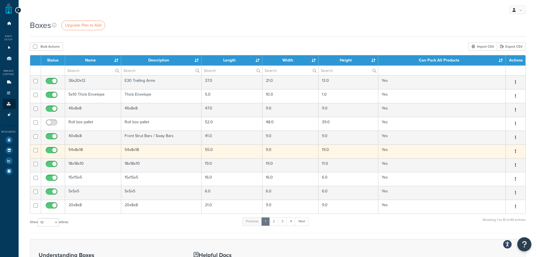
click at [99, 152] on td "54x8x18" at bounding box center [93, 151] width 56 height 14
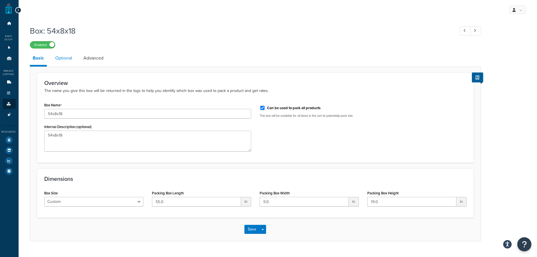
click at [65, 61] on link "Optional" at bounding box center [63, 58] width 23 height 14
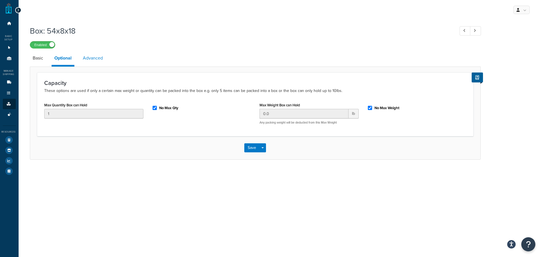
click at [93, 63] on link "Advanced" at bounding box center [93, 58] width 26 height 14
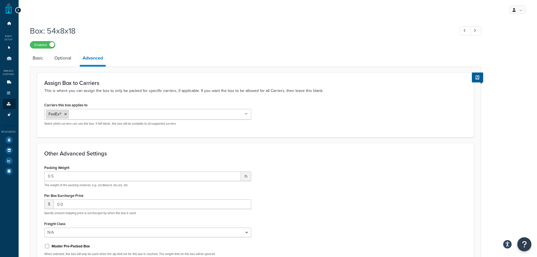
click at [65, 116] on icon at bounding box center [65, 114] width 3 height 3
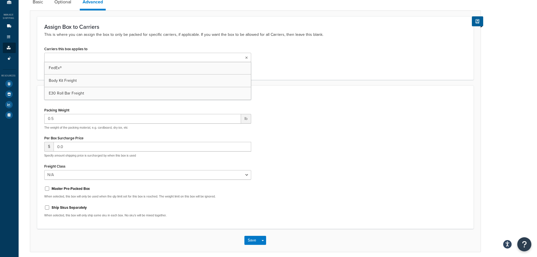
scroll to position [56, 0]
click at [297, 177] on div "Packing Weight 0.5 lb The weight of the packing material, e.g. cardboard, dry i…" at bounding box center [255, 164] width 431 height 116
click at [256, 241] on button "Save" at bounding box center [251, 239] width 15 height 9
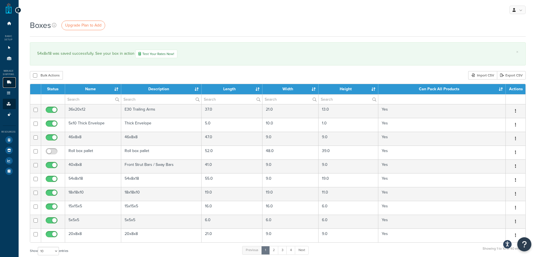
click at [11, 86] on link "Carriers 3" at bounding box center [9, 82] width 13 height 10
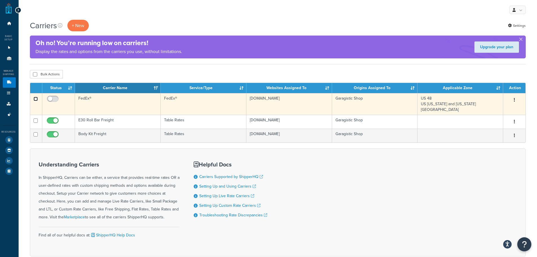
click at [34, 100] on input "checkbox" at bounding box center [36, 99] width 4 height 4
checkbox input "true"
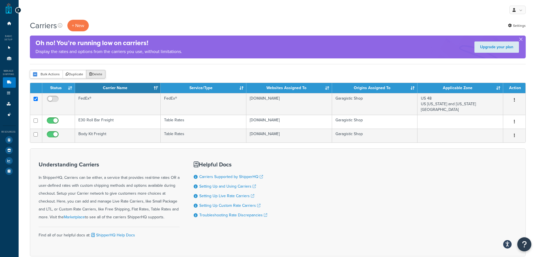
click at [93, 77] on button "Delete" at bounding box center [95, 74] width 19 height 8
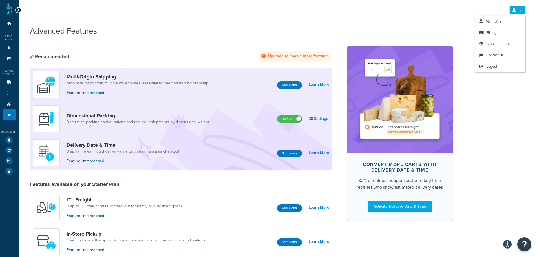
click at [517, 11] on link at bounding box center [518, 10] width 16 height 8
click at [496, 34] on span "Billing" at bounding box center [492, 32] width 10 height 5
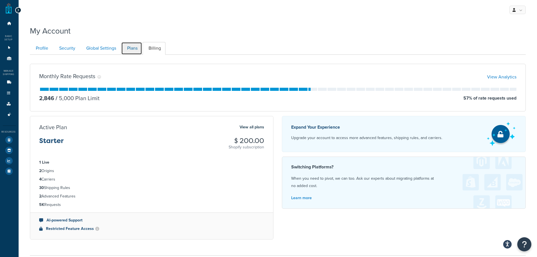
click at [135, 50] on link "Plans" at bounding box center [131, 48] width 21 height 13
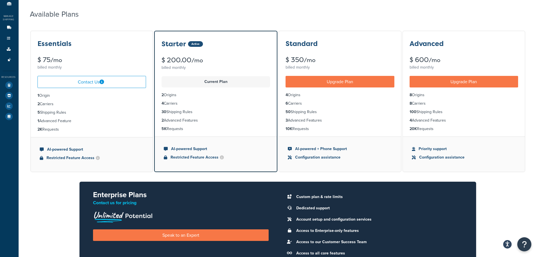
click at [64, 45] on h3 "Essentials" at bounding box center [55, 43] width 34 height 7
click at [6, 1] on link "Origins 1" at bounding box center [9, 4] width 13 height 10
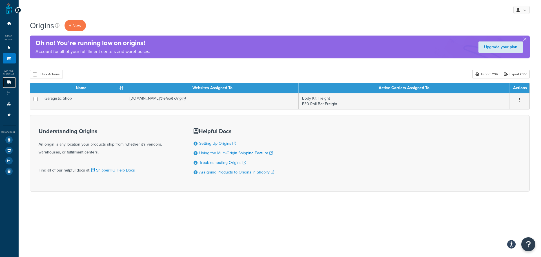
click at [10, 85] on link "Carriers 2" at bounding box center [9, 82] width 13 height 10
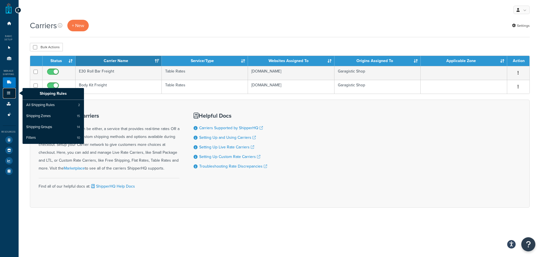
click at [14, 94] on link "Shipping Rules" at bounding box center [9, 93] width 13 height 10
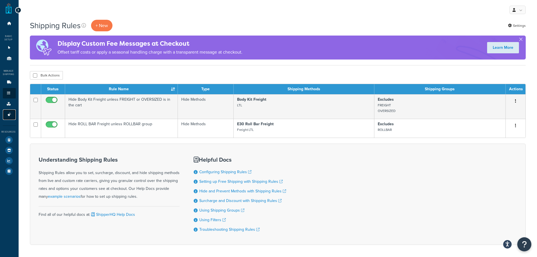
click at [10, 116] on icon at bounding box center [9, 114] width 6 height 3
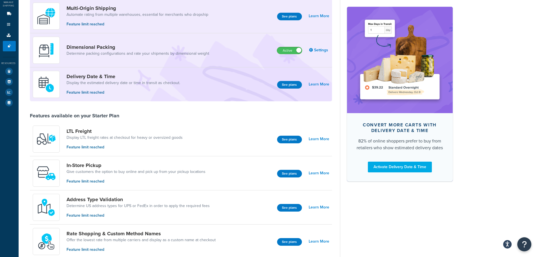
scroll to position [85, 0]
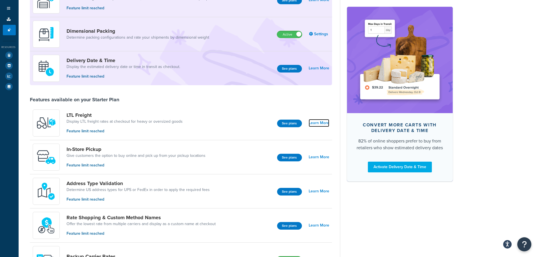
click at [312, 122] on link "Learn More" at bounding box center [319, 123] width 21 height 8
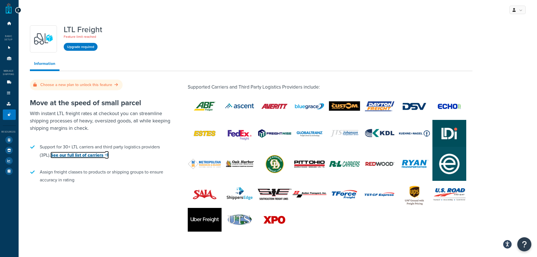
click at [85, 152] on link "See our full list of carriers" at bounding box center [79, 155] width 58 height 6
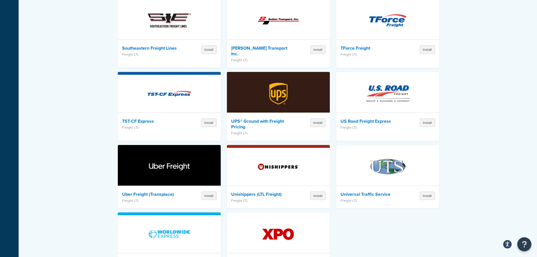
scroll to position [875, 0]
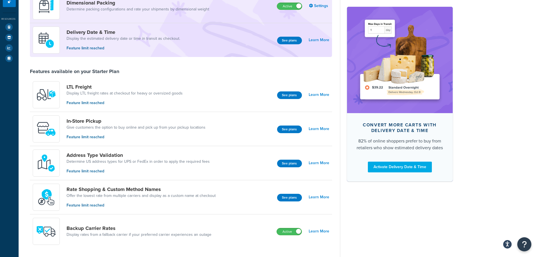
scroll to position [226, 0]
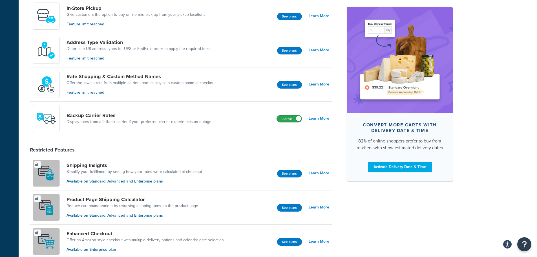
click at [292, 118] on label "Active" at bounding box center [289, 118] width 25 height 7
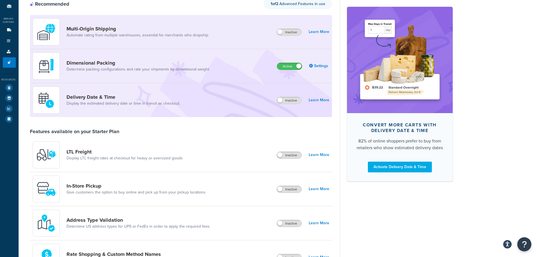
scroll to position [0, 0]
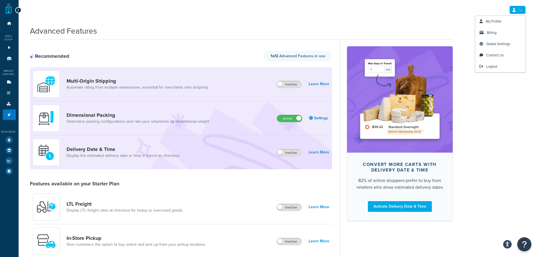
click at [508, 14] on div "My Profile Billing Global Settings Contact Us Logout" at bounding box center [278, 10] width 519 height 20
click at [293, 119] on label "Active" at bounding box center [289, 118] width 25 height 7
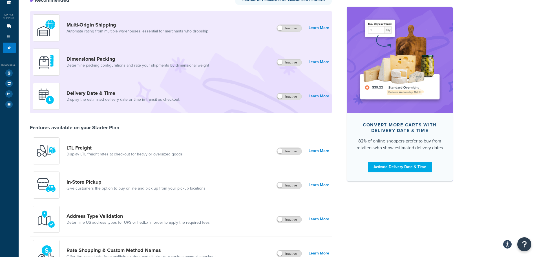
scroll to position [56, 0]
click at [280, 151] on span at bounding box center [279, 150] width 5 height 5
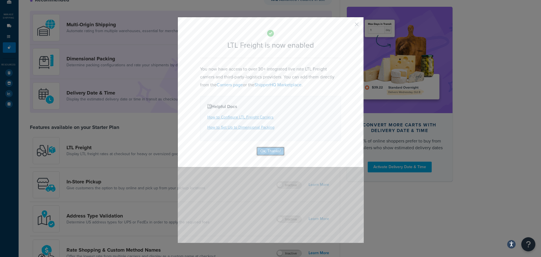
click at [276, 151] on button "Ok, Thanks!" at bounding box center [271, 151] width 28 height 9
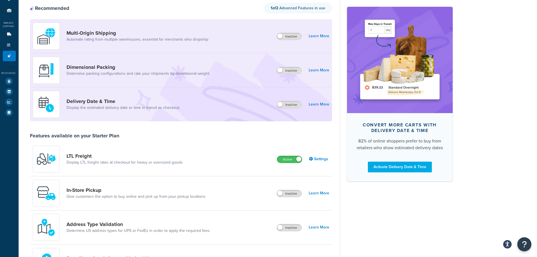
scroll to position [0, 0]
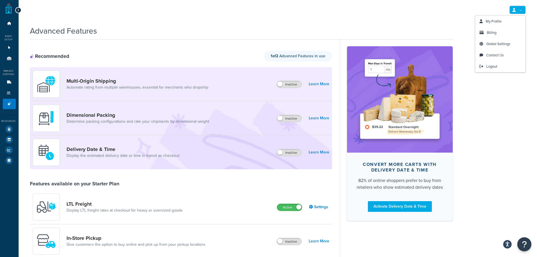
click at [517, 10] on link at bounding box center [518, 10] width 16 height 8
click at [526, 8] on div "My Profile Billing Global Settings Contact Us Logout" at bounding box center [278, 10] width 519 height 20
click at [503, 28] on link "Billing" at bounding box center [500, 32] width 50 height 11
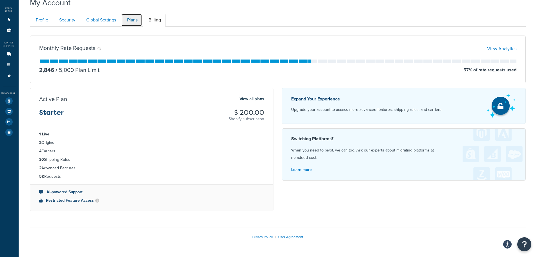
click at [130, 19] on link "Plans" at bounding box center [131, 20] width 21 height 13
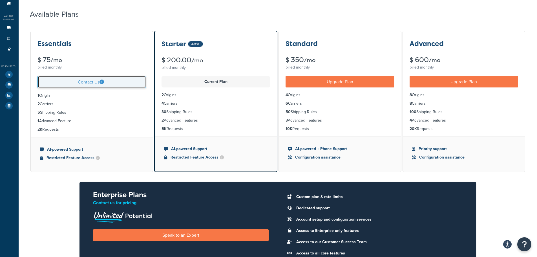
click at [109, 81] on link "Contact Us" at bounding box center [92, 82] width 109 height 12
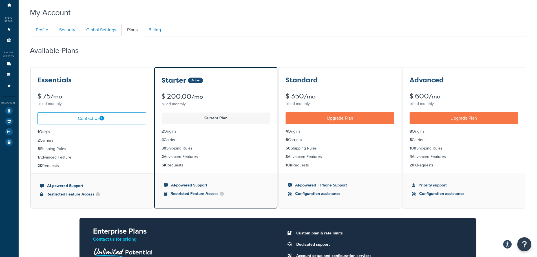
scroll to position [28, 0]
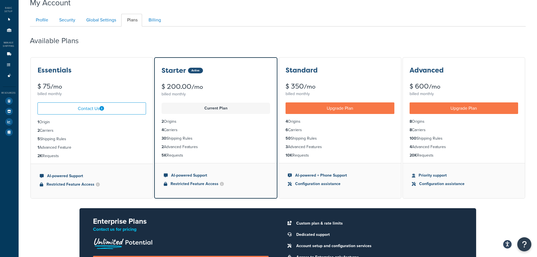
click at [468, 39] on div "Available Plans" at bounding box center [278, 39] width 496 height 17
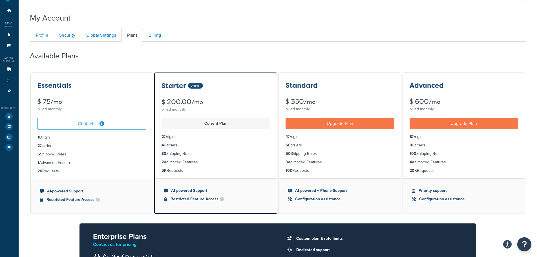
scroll to position [0, 0]
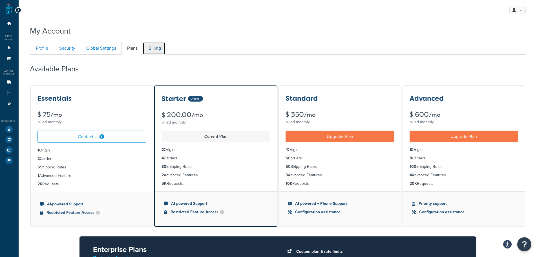
click at [147, 52] on link "Billing" at bounding box center [154, 48] width 23 height 13
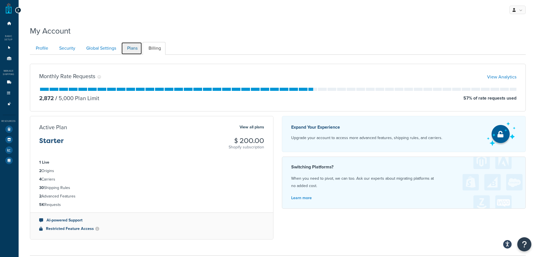
click at [134, 50] on link "Plans" at bounding box center [131, 48] width 21 height 13
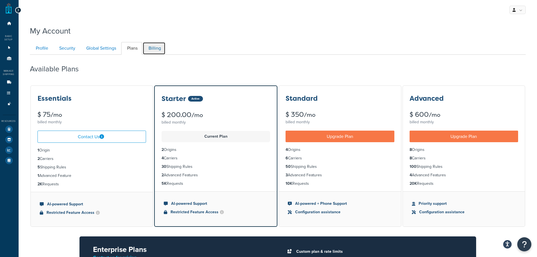
click at [151, 50] on link "Billing" at bounding box center [154, 48] width 23 height 13
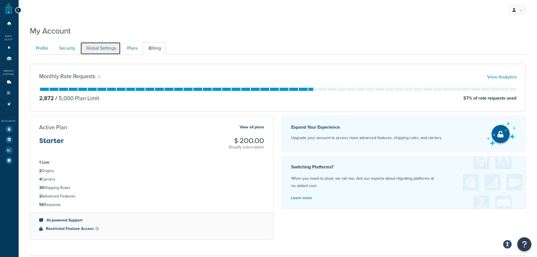
click at [111, 53] on link "Global Settings" at bounding box center [100, 48] width 40 height 13
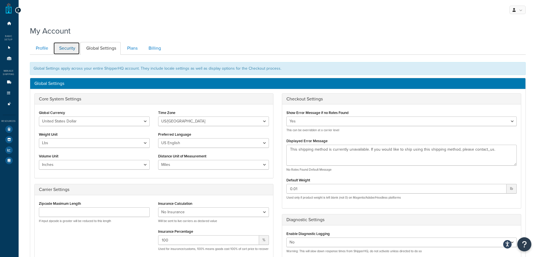
click at [72, 50] on link "Security" at bounding box center [66, 48] width 27 height 13
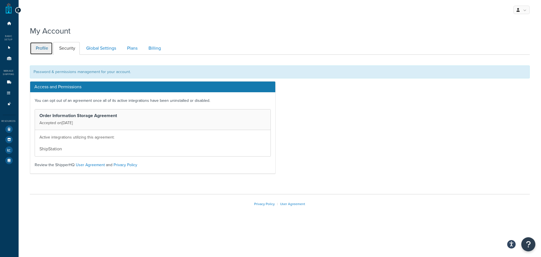
click at [47, 48] on link "Profile" at bounding box center [41, 48] width 23 height 13
